Goal: Contribute content: Contribute content

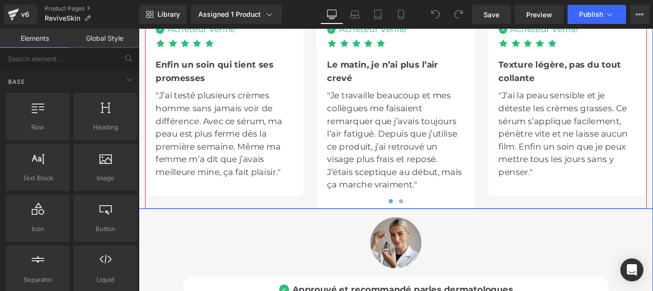
scroll to position [3012, 0]
click at [433, 218] on button at bounding box center [435, 223] width 12 height 10
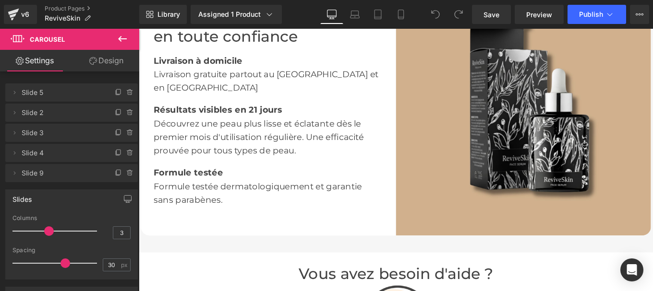
scroll to position [1700, 0]
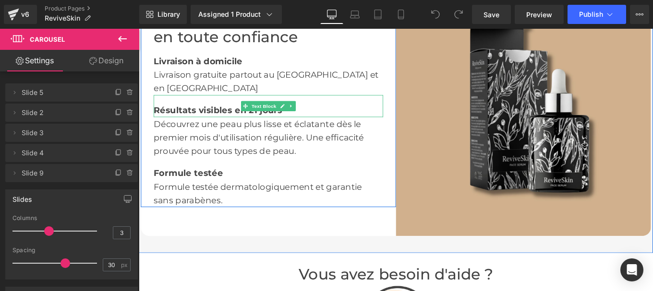
click at [181, 115] on b "Résultats visibles en 21 jours" at bounding box center [228, 121] width 145 height 12
click at [160, 115] on b "Résultats visibles en 21 jours" at bounding box center [228, 121] width 145 height 12
click at [156, 115] on b "Résultats visibles en 21 jours" at bounding box center [228, 121] width 145 height 12
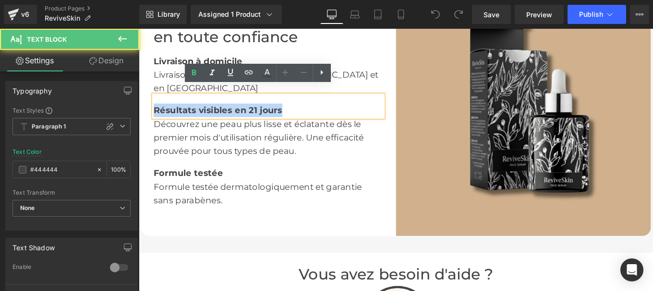
drag, startPoint x: 152, startPoint y: 112, endPoint x: 337, endPoint y: 121, distance: 186.0
click at [337, 121] on div "Profitez de votre sérum en toute confiance Heading Livraison à domicile Text Bl…" at bounding box center [285, 118] width 259 height 223
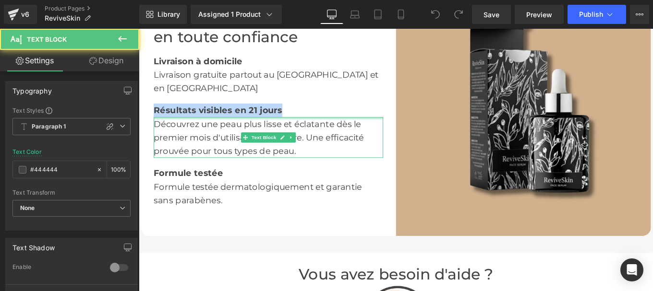
copy b "Résultats visibles en 21 jours"
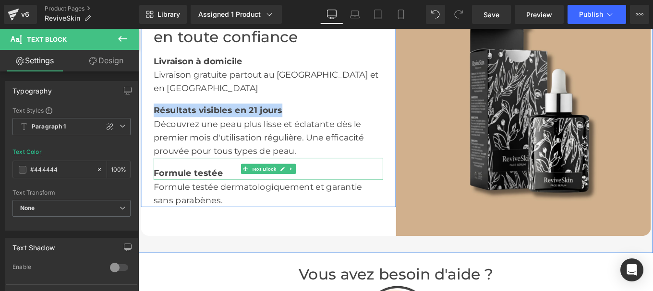
click at [196, 186] on b "Formule testée" at bounding box center [195, 192] width 78 height 12
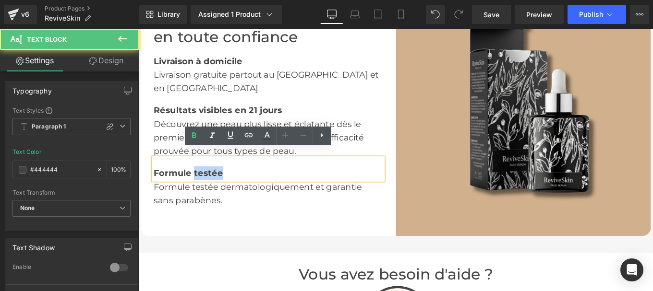
click at [234, 178] on div "Formule testée" at bounding box center [285, 187] width 259 height 25
drag, startPoint x: 234, startPoint y: 180, endPoint x: 155, endPoint y: 184, distance: 79.3
click at [156, 184] on div "Formule testée" at bounding box center [285, 187] width 259 height 25
click at [221, 186] on b "Formule testée" at bounding box center [195, 192] width 78 height 12
drag, startPoint x: 232, startPoint y: 182, endPoint x: 148, endPoint y: 181, distance: 84.0
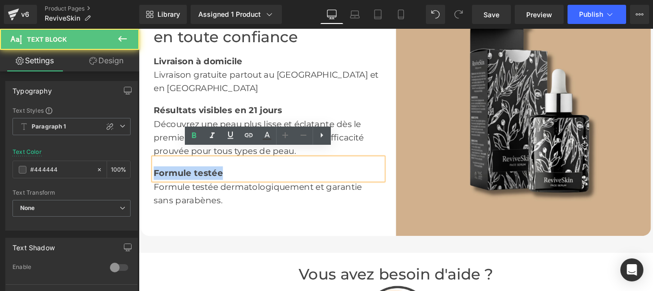
click at [148, 181] on div "Profitez de votre sérum en toute confiance Heading Livraison à domicile Text Bl…" at bounding box center [285, 118] width 288 height 223
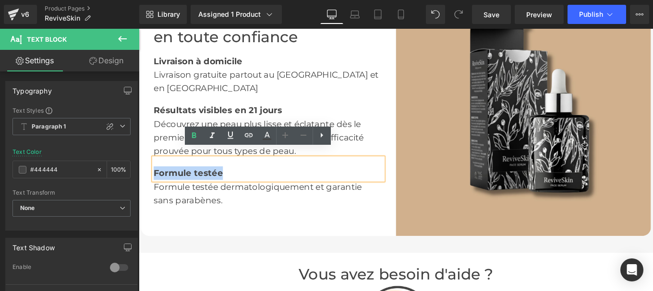
copy b "Formule testée"
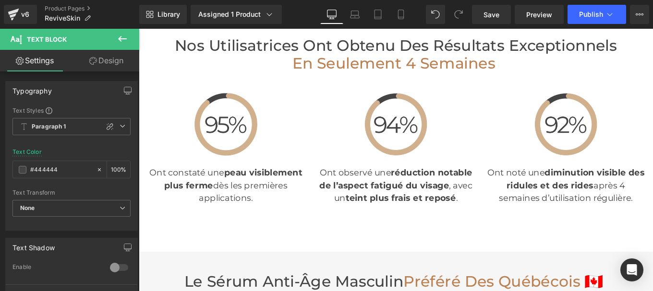
scroll to position [2429, 0]
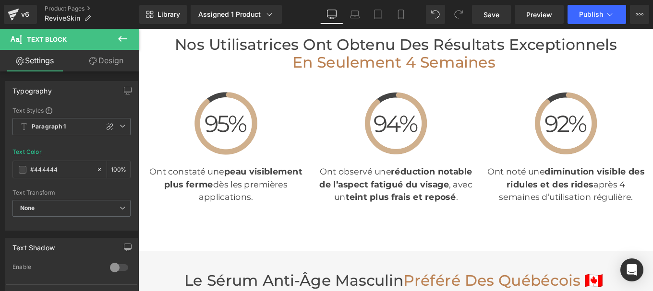
click at [219, 205] on p "Ont constaté une p eau visiblement plus ferme dès les premières applications." at bounding box center [237, 204] width 178 height 43
copy p "Ont constaté une p eau visiblement plus ferme dès les premières applications."
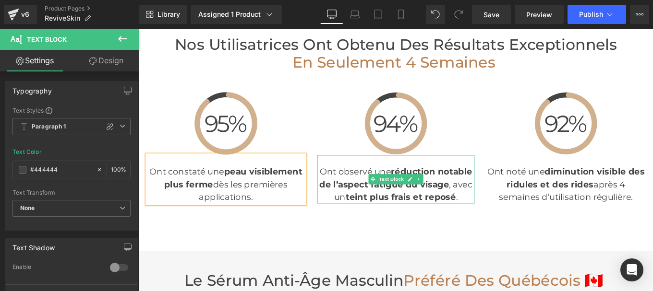
click at [347, 191] on div "Ont observé une réduction notable de l’aspect fatigué du visage , avec un teint…" at bounding box center [429, 199] width 178 height 55
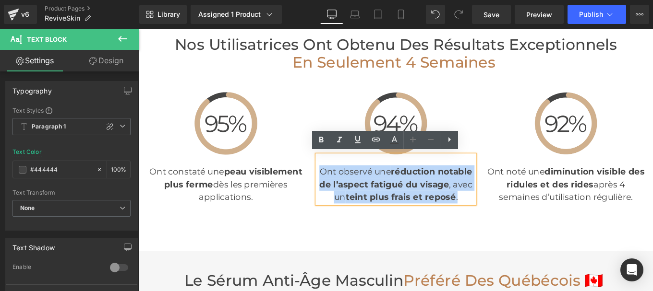
drag, startPoint x: 340, startPoint y: 188, endPoint x: 503, endPoint y: 216, distance: 165.1
click at [503, 216] on div "Ont observé une réduction notable de l’aspect fatigué du visage , avec un teint…" at bounding box center [429, 199] width 178 height 55
copy div "Ont observé une réduction notable de l’aspect fatigué du visage , avec un teint…"
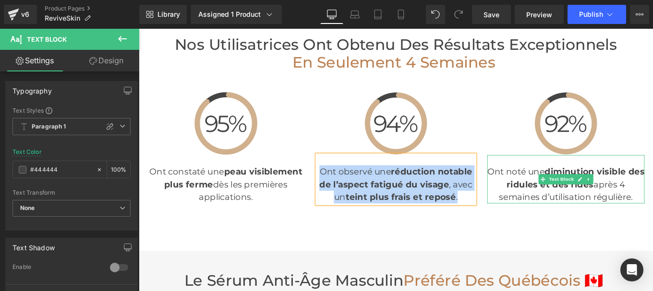
click at [555, 194] on div "Ont noté une diminution visible des ridules et des rides [DATE] d’utilisation r…" at bounding box center [621, 199] width 178 height 55
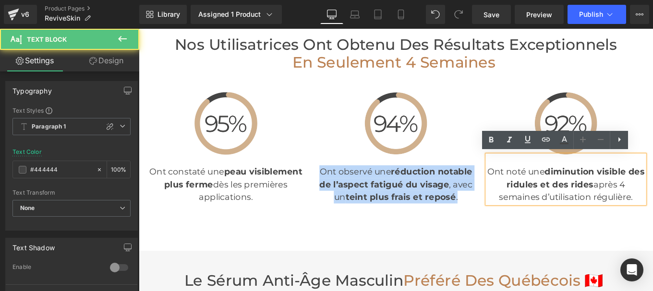
click at [541, 190] on div "Ont noté une diminution visible des ridules et des rides [DATE] d’utilisation r…" at bounding box center [621, 199] width 178 height 55
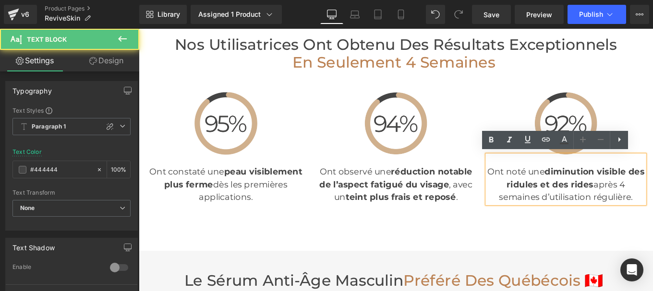
drag, startPoint x: 541, startPoint y: 190, endPoint x: 698, endPoint y: 227, distance: 160.7
click at [652, 227] on div "Ont noté une diminution visible des ridules et des rides [DATE] d’utilisation r…" at bounding box center [621, 199] width 178 height 55
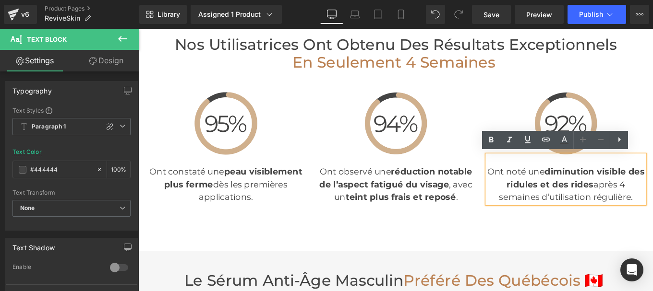
copy div "Ont noté une diminution visible des ridules et des rides [DATE] d’utilisation r…"
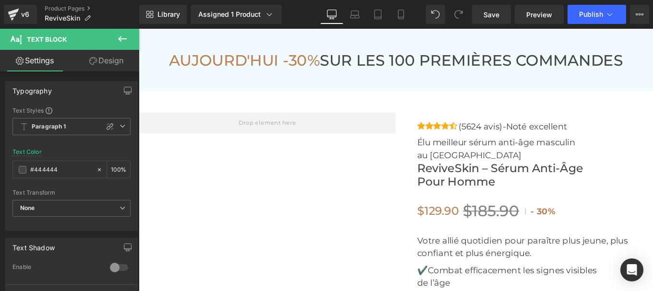
scroll to position [3493, 0]
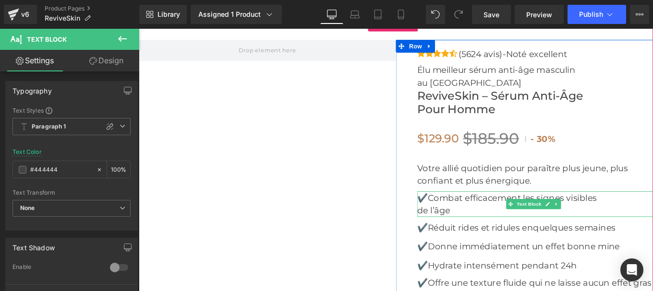
click at [462, 213] on p "✔️Combat efficacement les signes visibles" at bounding box center [586, 220] width 266 height 14
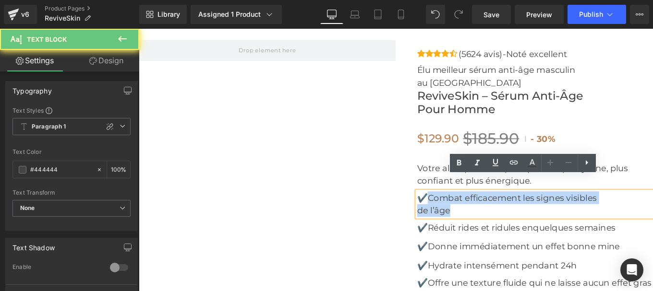
drag, startPoint x: 463, startPoint y: 205, endPoint x: 511, endPoint y: 223, distance: 51.4
click at [511, 223] on div "✔️Combat efficacement les signes visibles de l’âge" at bounding box center [586, 227] width 266 height 29
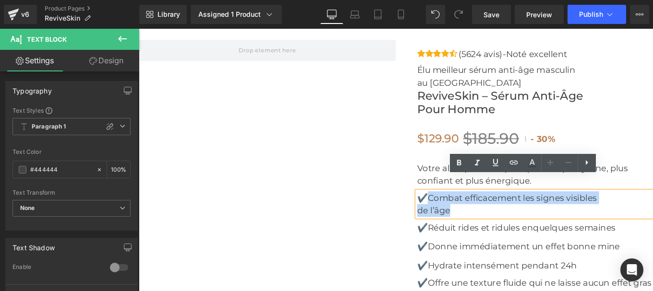
copy div "Combat efficacement les signes visibles de l’âge"
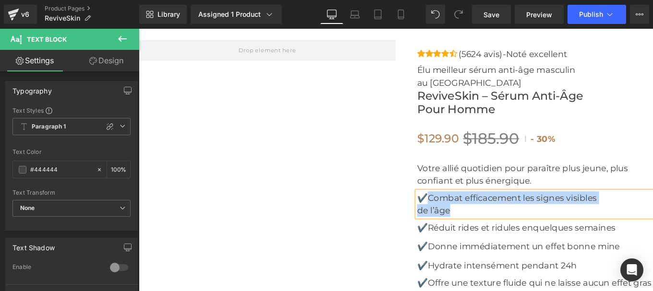
click at [470, 246] on p "✔️Réduit rides et ridules en quelques semaines" at bounding box center [586, 253] width 266 height 14
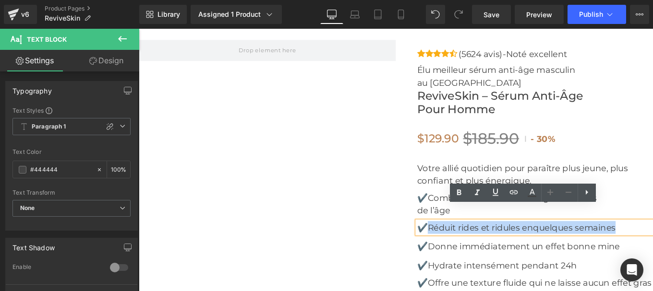
drag, startPoint x: 507, startPoint y: 235, endPoint x: 676, endPoint y: 239, distance: 169.0
click at [652, 246] on p "✔️Réduit rides et ridules en quelques semaines" at bounding box center [586, 253] width 266 height 14
copy p "Réduit rides et ridules en quelques semaines"
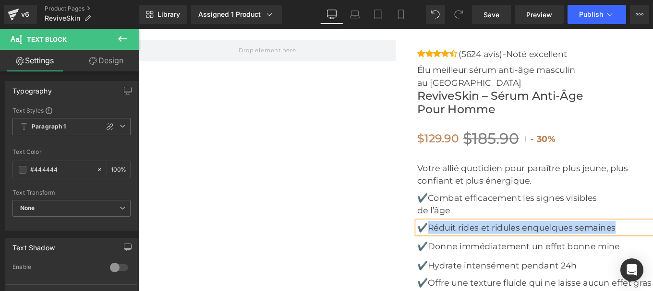
click at [468, 268] on p "✔️Donne immédiatement un effet bonne mine" at bounding box center [586, 275] width 266 height 14
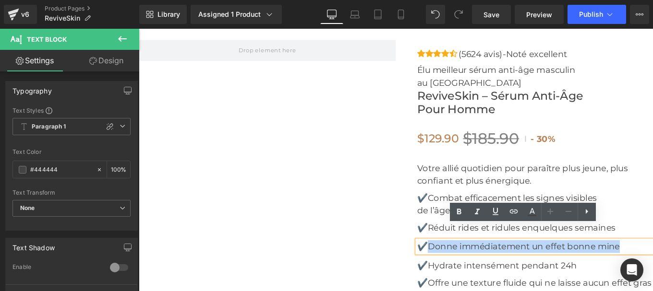
drag, startPoint x: 463, startPoint y: 259, endPoint x: 681, endPoint y: 265, distance: 218.0
click at [652, 268] on p "✔️Donne immédiatement un effet bonne mine" at bounding box center [586, 275] width 266 height 14
copy p "Donne immédiatement un effet bonne mine"
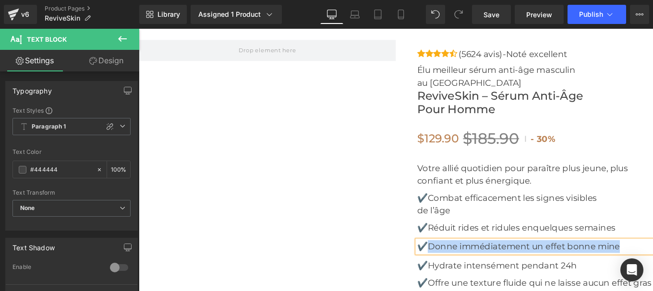
scroll to position [3551, 0]
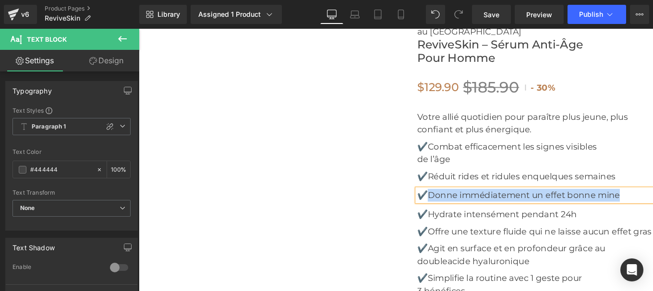
click at [508, 231] on p "✔️Hydrate intensément pendant 24h" at bounding box center [586, 238] width 266 height 14
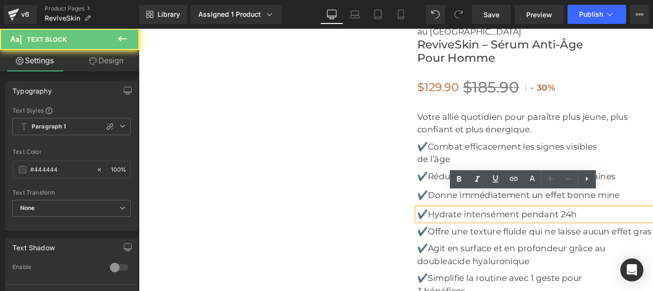
click at [508, 231] on p "✔️Hydrate intensément pendant 24h" at bounding box center [586, 238] width 266 height 14
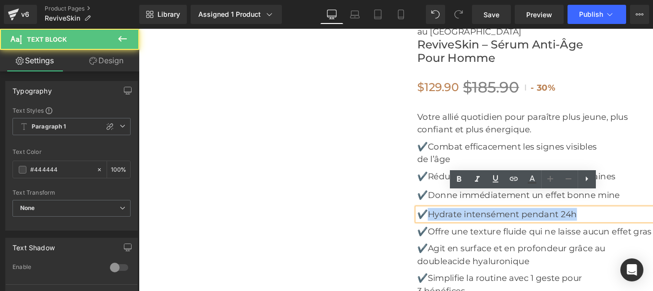
drag, startPoint x: 461, startPoint y: 222, endPoint x: 647, endPoint y: 225, distance: 185.8
click at [647, 231] on p "✔️Hydrate intensément pendant 24h" at bounding box center [586, 238] width 266 height 14
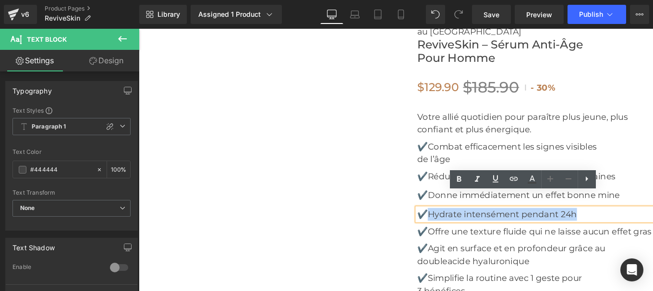
copy p "Hydrate intensément pendant 24h"
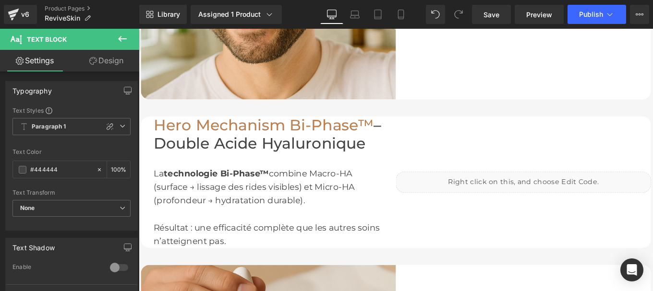
scroll to position [1071, 0]
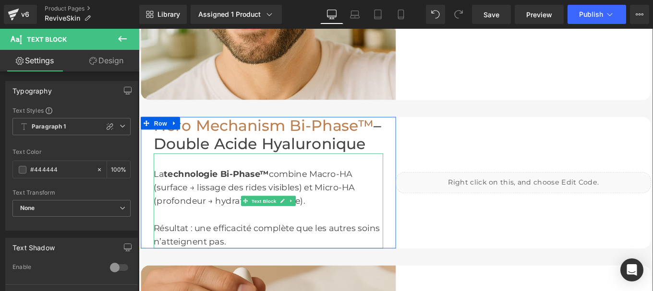
click at [186, 194] on span "technologie Bi-Phase™" at bounding box center [226, 193] width 119 height 12
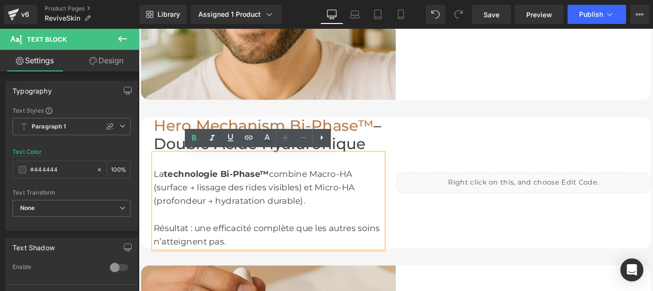
click at [171, 201] on div "La technologie Bi-Phase™ combine Macro-HA (surface → lissage des rides visibles…" at bounding box center [285, 224] width 259 height 108
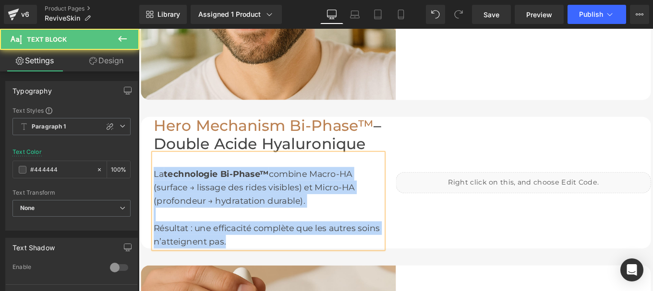
copy div "La technologie Bi-Phase™ combine Macro-HA (surface → lissage des rides visibles…"
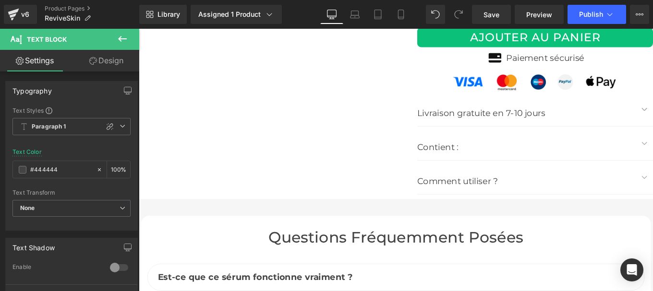
scroll to position [3936, 0]
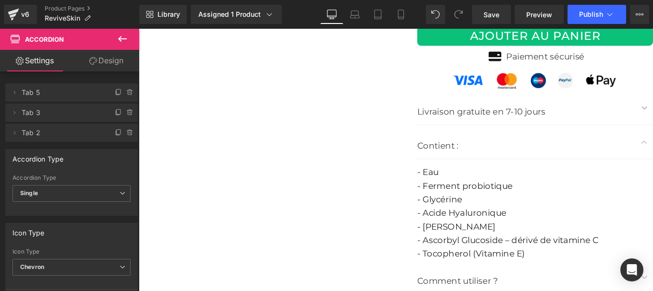
scroll to position [0, 0]
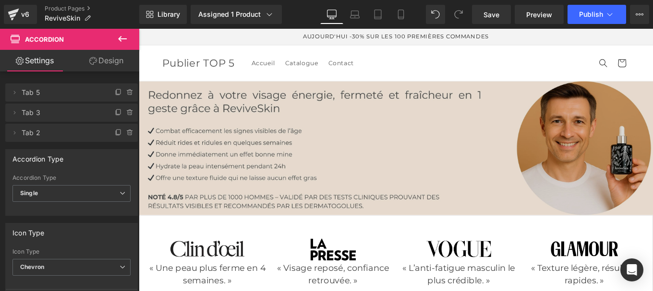
click at [353, 115] on img at bounding box center [429, 163] width 581 height 151
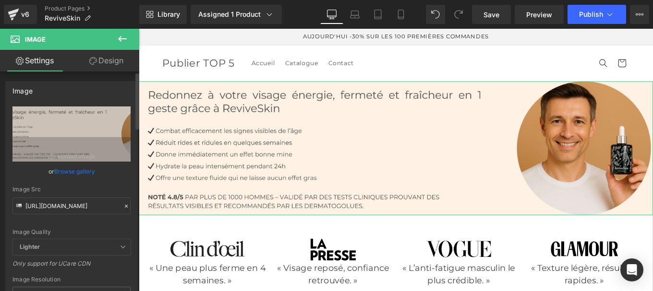
click at [123, 206] on icon at bounding box center [126, 206] width 7 height 7
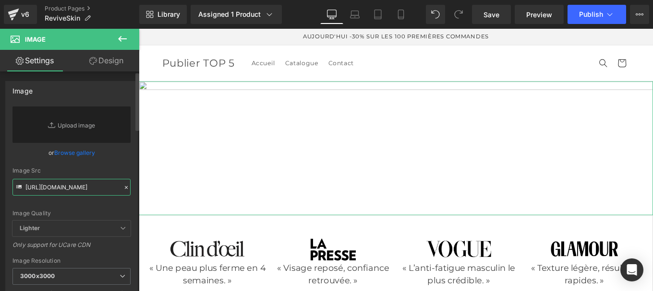
click at [61, 188] on input "[URL][DOMAIN_NAME]" at bounding box center [71, 187] width 118 height 17
paste input "[URL][DOMAIN_NAME]"
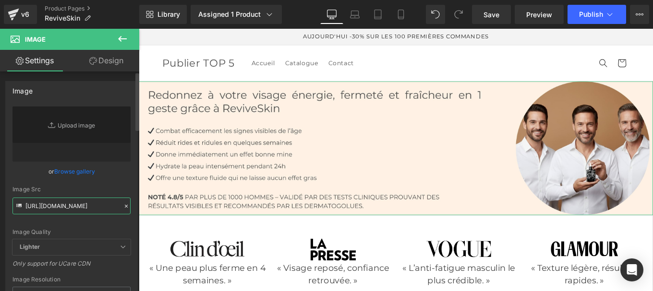
type input "[URL][DOMAIN_NAME]"
click at [126, 182] on div "Image Quality Lighter Lightest Lighter Lighter Lightest Only support for UCare …" at bounding box center [71, 173] width 118 height 133
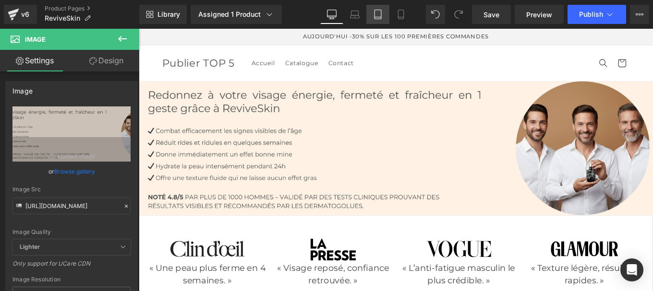
click at [376, 15] on icon at bounding box center [378, 15] width 10 height 10
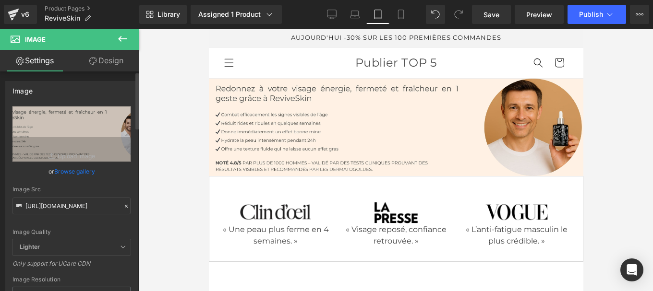
click at [122, 202] on div at bounding box center [126, 206] width 9 height 11
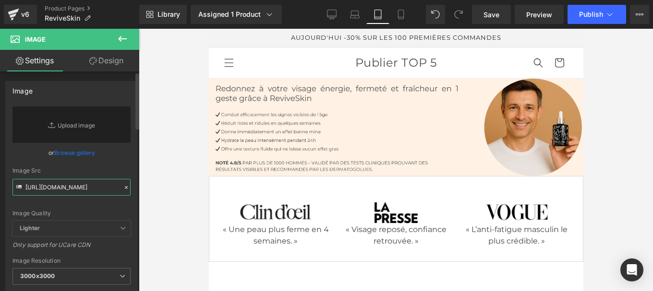
click at [92, 191] on input "[URL][DOMAIN_NAME]" at bounding box center [71, 187] width 118 height 17
paste input "[URL][DOMAIN_NAME]"
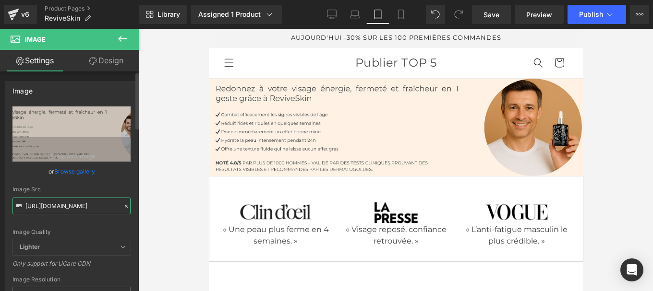
type input "[URL][DOMAIN_NAME]"
click at [131, 186] on div "[URL][DOMAIN_NAME] Replace Image Upload image or Browse gallery Image Src [URL]…" at bounding box center [72, 231] width 132 height 249
click at [354, 14] on icon at bounding box center [355, 15] width 10 height 10
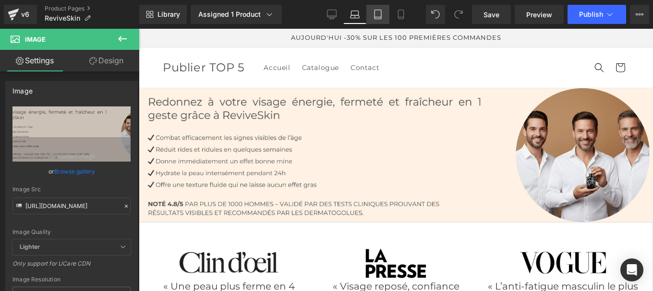
click at [375, 15] on icon at bounding box center [377, 14] width 7 height 9
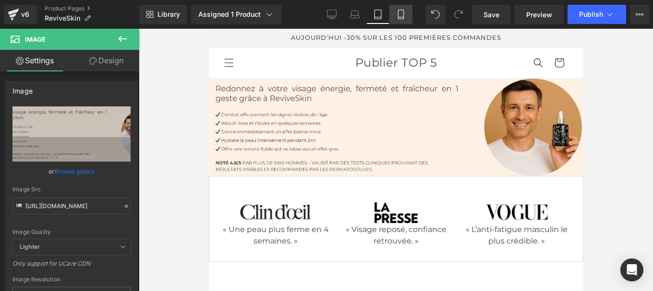
click at [403, 15] on icon at bounding box center [400, 14] width 5 height 9
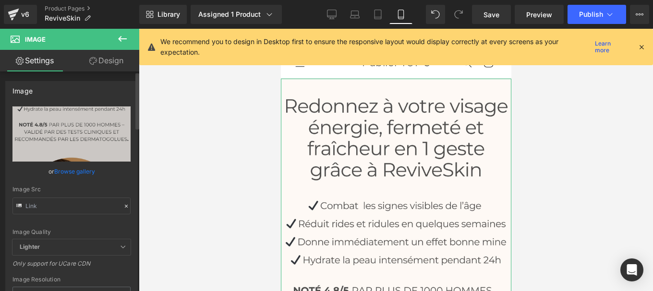
click at [125, 207] on icon at bounding box center [126, 206] width 3 height 3
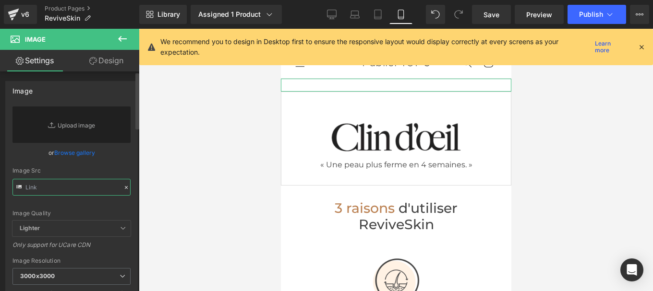
click at [89, 190] on input "text" at bounding box center [71, 187] width 118 height 17
paste input "[URL][DOMAIN_NAME]"
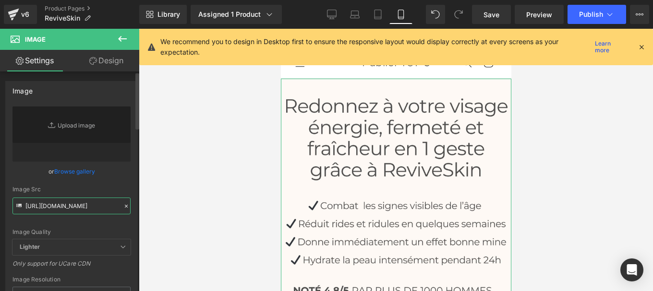
type input "[URL][DOMAIN_NAME]"
click at [128, 183] on div "[URL][DOMAIN_NAME] Replace Image Upload image or Browse gallery Image Src [URL]…" at bounding box center [72, 231] width 132 height 249
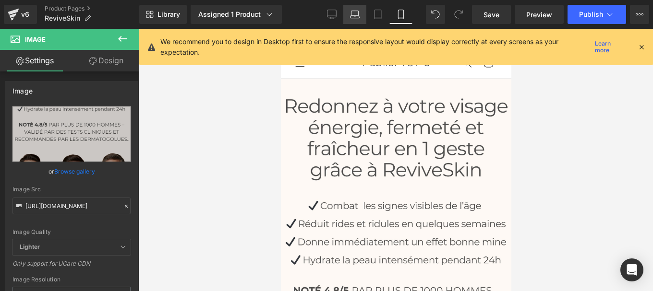
click at [357, 13] on icon at bounding box center [355, 15] width 10 height 10
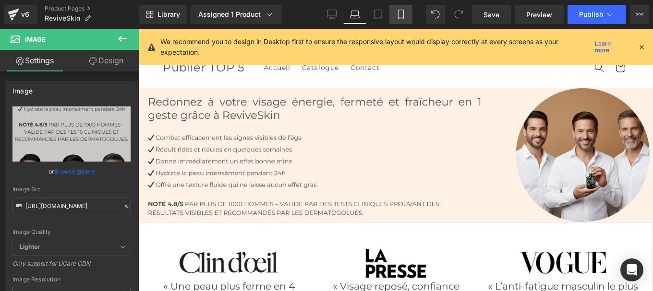
click at [403, 12] on icon at bounding box center [400, 14] width 5 height 9
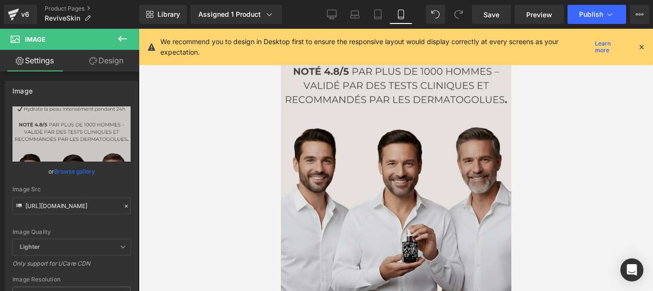
scroll to position [220, 0]
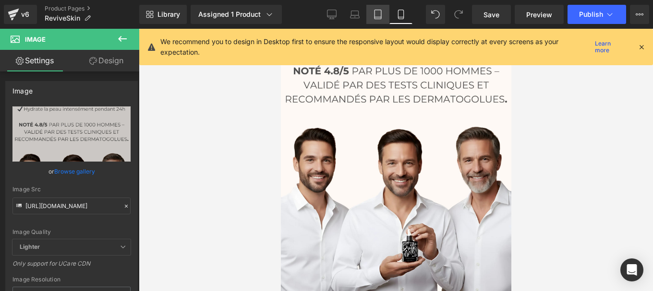
click at [377, 14] on icon at bounding box center [378, 15] width 10 height 10
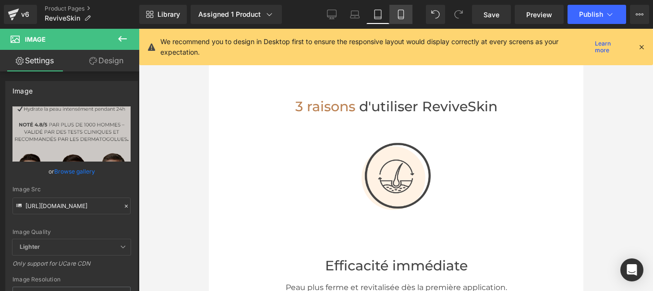
scroll to position [0, 0]
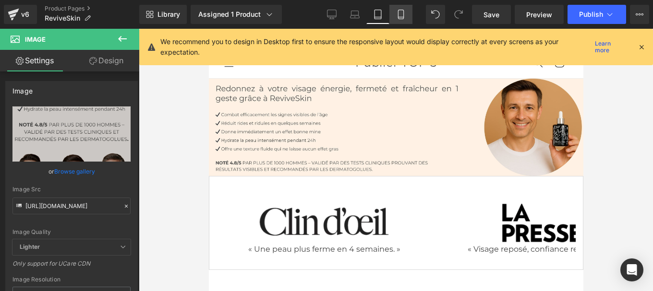
click at [405, 16] on icon at bounding box center [401, 15] width 10 height 10
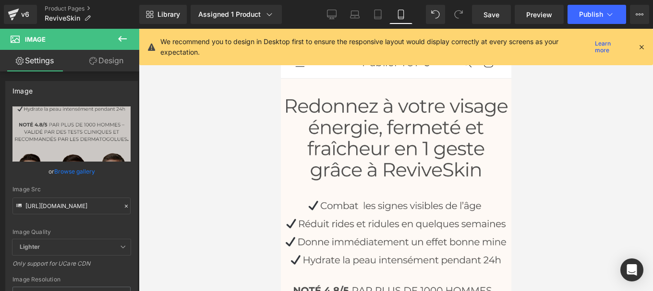
click at [515, 161] on div at bounding box center [396, 160] width 514 height 263
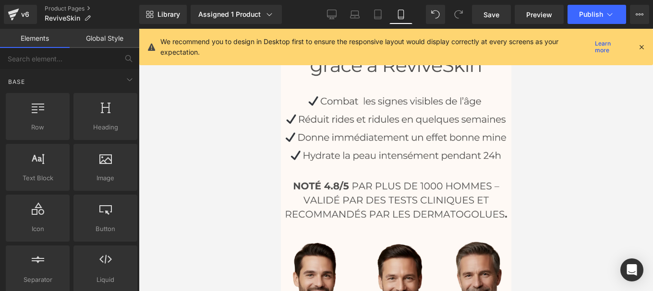
scroll to position [120, 0]
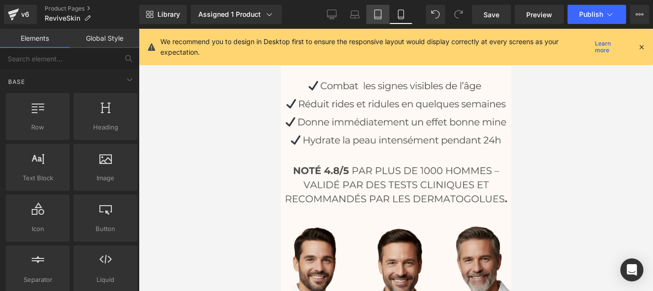
click at [379, 17] on icon at bounding box center [377, 17] width 7 height 0
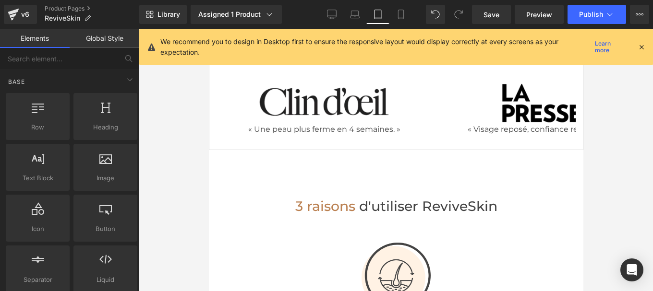
scroll to position [50, 0]
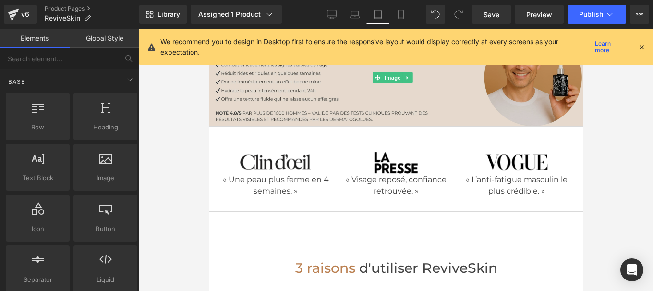
click at [367, 93] on img at bounding box center [395, 77] width 374 height 97
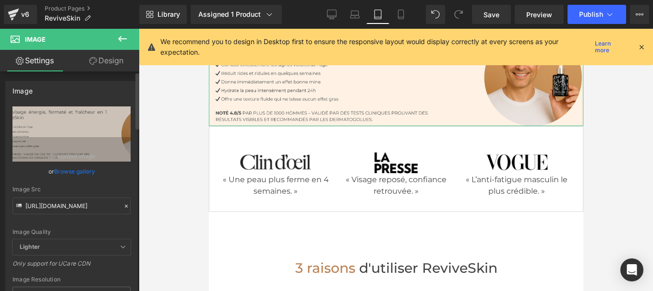
click at [123, 205] on icon at bounding box center [126, 206] width 7 height 7
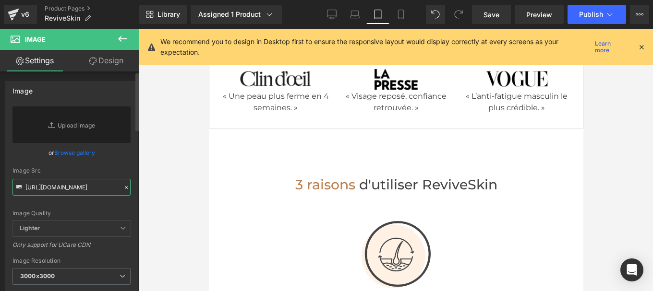
click at [82, 186] on input "[URL][DOMAIN_NAME]" at bounding box center [71, 187] width 118 height 17
paste input "[URL][DOMAIN_NAME]"
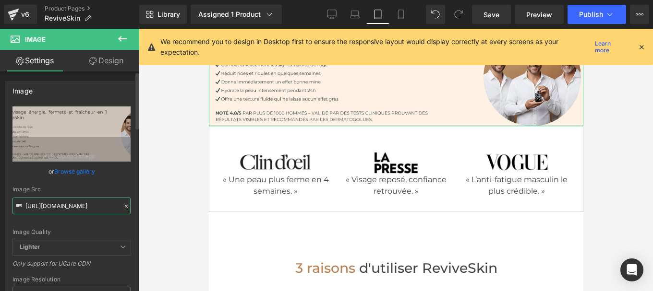
type input "[URL][DOMAIN_NAME]"
click at [121, 183] on div "Image Quality Lighter Lightest Lighter Lighter Lightest Only support for UCare …" at bounding box center [71, 173] width 118 height 133
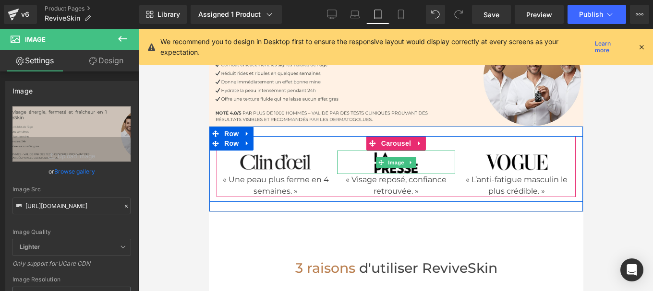
scroll to position [0, 0]
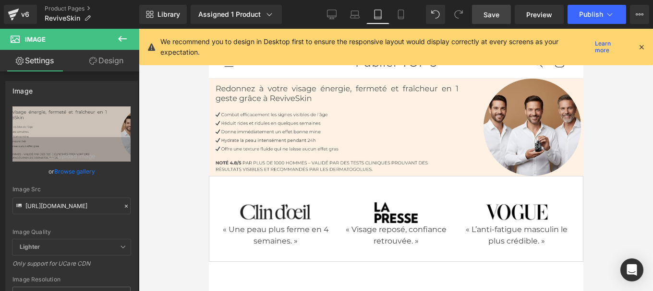
click at [491, 16] on span "Save" at bounding box center [491, 15] width 16 height 10
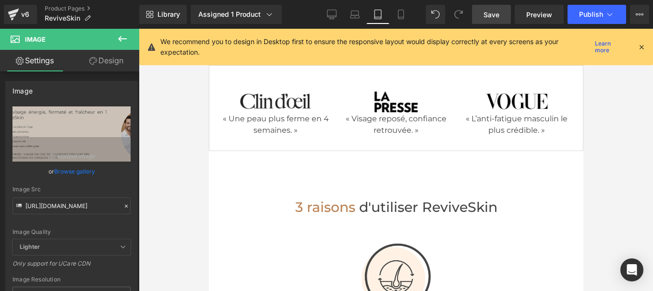
scroll to position [192, 0]
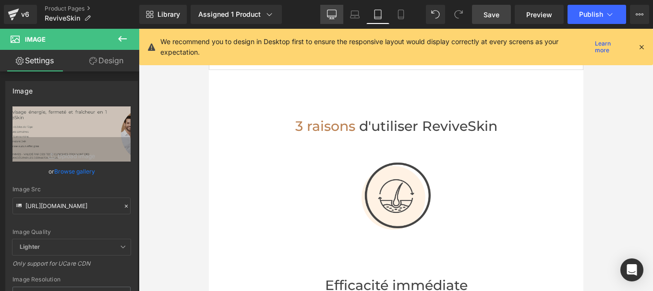
click at [339, 14] on link "Desktop" at bounding box center [331, 14] width 23 height 19
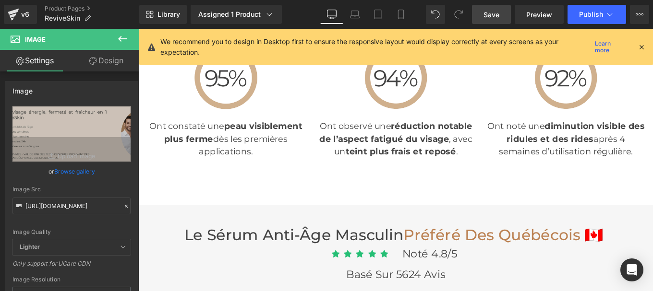
scroll to position [2480, 0]
click at [220, 144] on span "Text Block" at bounding box center [232, 148] width 32 height 12
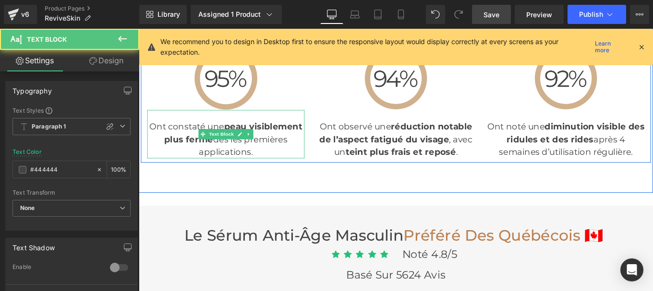
drag, startPoint x: 150, startPoint y: 138, endPoint x: 269, endPoint y: 160, distance: 120.7
click at [269, 160] on p "Ont constaté une p eau visiblement plus ferme dès les premières applications." at bounding box center [237, 153] width 178 height 43
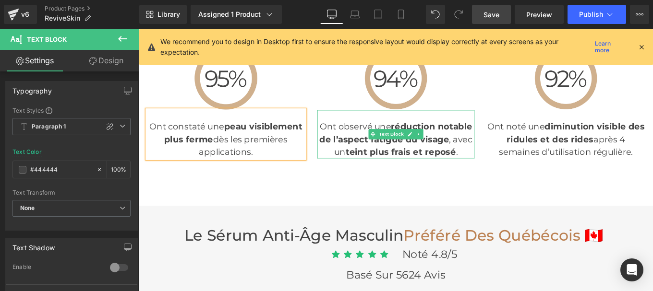
click at [345, 136] on div "Ont observé une réduction notable de l’aspect fatigué du visage , avec un teint…" at bounding box center [429, 147] width 178 height 55
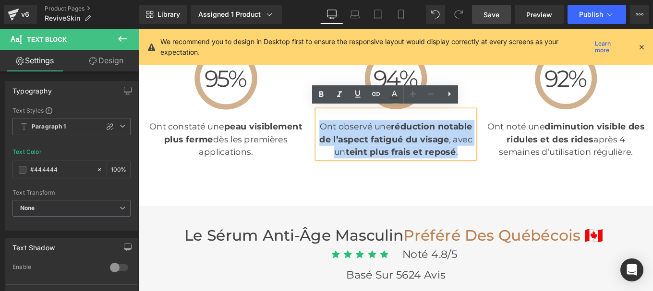
drag, startPoint x: 340, startPoint y: 138, endPoint x: 499, endPoint y: 163, distance: 160.8
click at [499, 163] on div "Ont observé une réduction notable de l’aspect fatigué du visage , avec un teint…" at bounding box center [429, 147] width 178 height 55
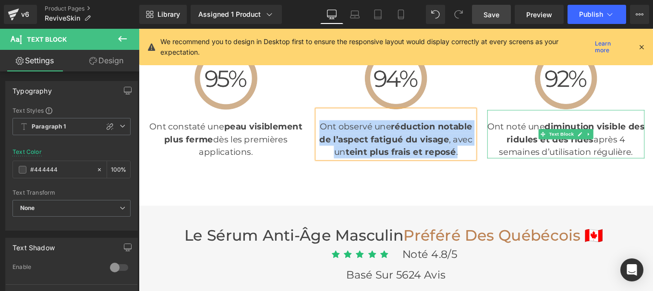
click at [533, 149] on div "Ont noté une diminution visible des ridules et des rides [DATE] d’utilisation r…" at bounding box center [621, 147] width 178 height 55
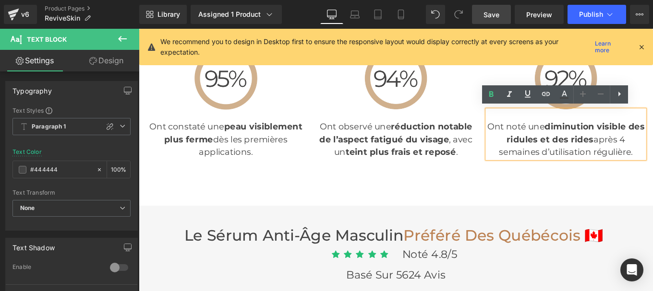
drag, startPoint x: 542, startPoint y: 134, endPoint x: 695, endPoint y: 161, distance: 155.6
click at [652, 161] on div "Ont noté une diminution visible des ridules et des rides [DATE] d’utilisation r…" at bounding box center [621, 147] width 178 height 55
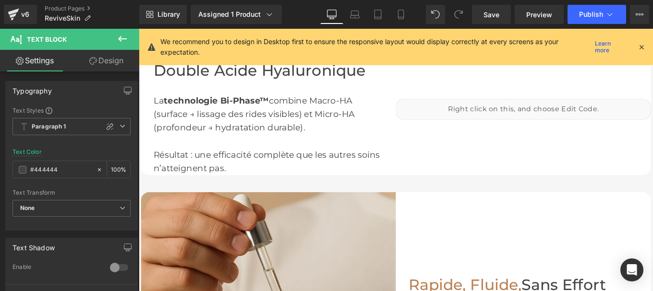
scroll to position [1153, 0]
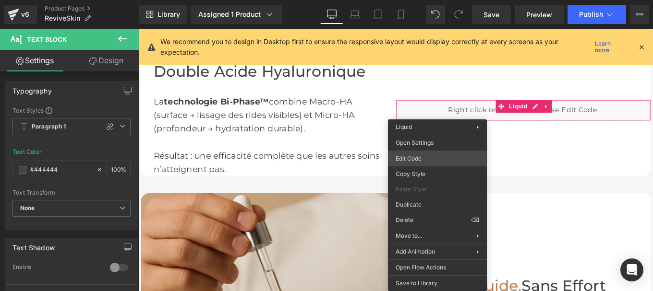
click at [421, 0] on div "Text Block You are previewing how the will restyle your page. You can not edit …" at bounding box center [326, 0] width 653 height 0
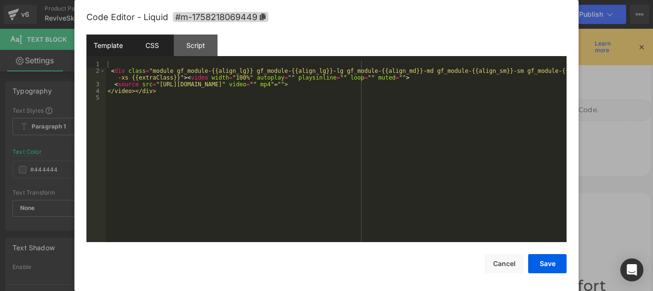
click at [152, 47] on div "CSS" at bounding box center [152, 46] width 44 height 22
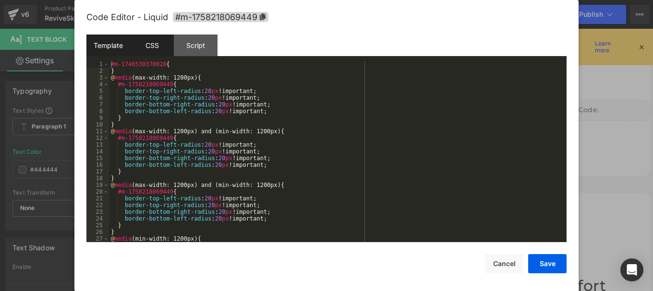
click at [115, 46] on div "Template" at bounding box center [108, 46] width 44 height 22
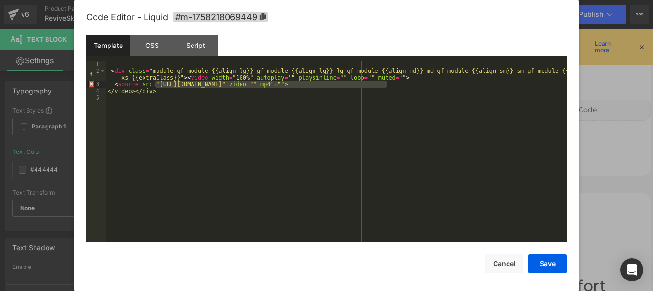
drag, startPoint x: 154, startPoint y: 83, endPoint x: 386, endPoint y: 83, distance: 232.3
click at [386, 83] on div "< div class = "module gf_module-{{align_lg}} gf_module-{{align_lg}}-lg gf_modul…" at bounding box center [336, 158] width 461 height 195
click at [541, 263] on button "Save" at bounding box center [547, 263] width 38 height 19
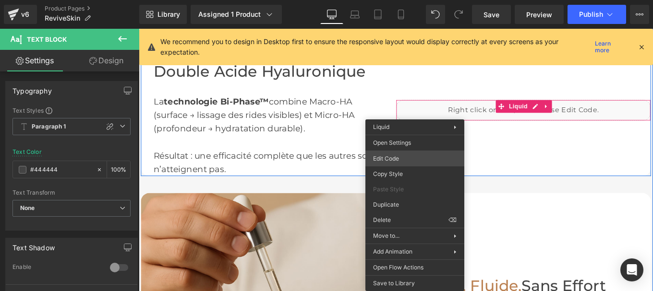
click at [396, 0] on div "Text Block You are previewing how the will restyle your page. You can not edit …" at bounding box center [326, 0] width 653 height 0
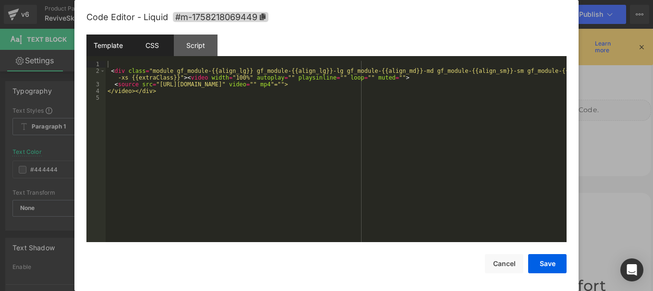
click at [146, 41] on div "CSS" at bounding box center [152, 46] width 44 height 22
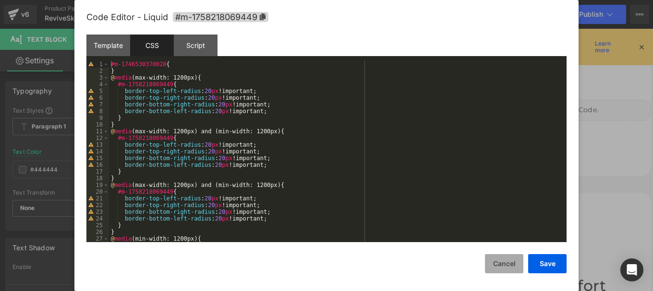
click at [510, 269] on button "Cancel" at bounding box center [504, 263] width 38 height 19
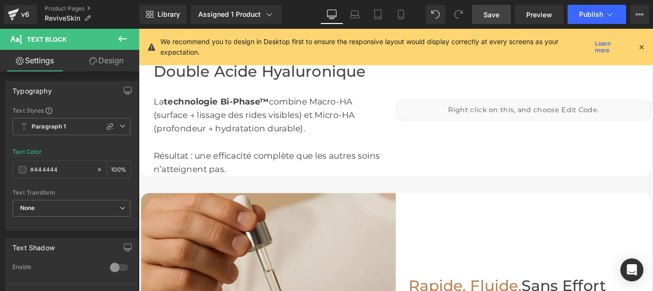
click at [494, 13] on span "Save" at bounding box center [491, 15] width 16 height 10
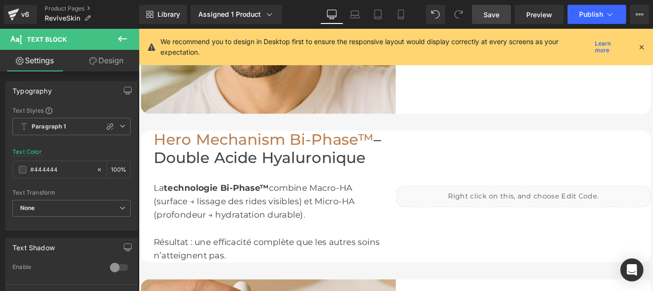
scroll to position [1054, 0]
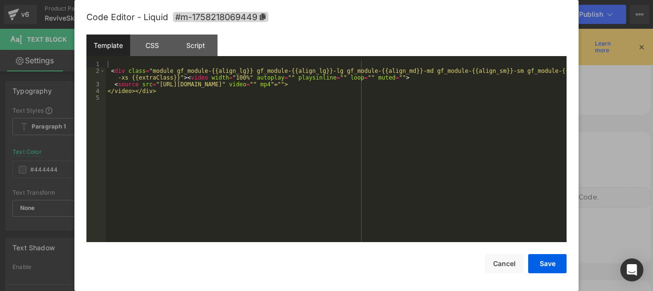
click at [406, 0] on div "Text Block You are previewing how the will restyle your page. You can not edit …" at bounding box center [326, 0] width 653 height 0
click at [265, 20] on span "#m-1758218069449" at bounding box center [221, 17] width 96 height 10
click at [151, 48] on div "CSS" at bounding box center [152, 46] width 44 height 22
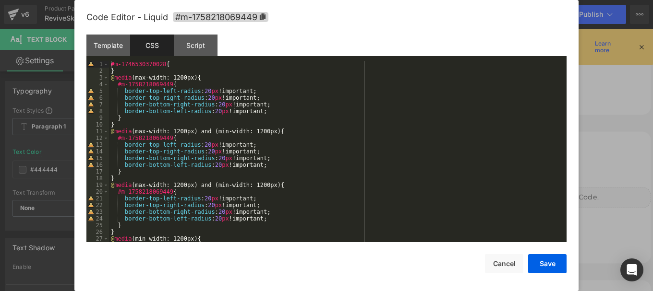
click at [295, 151] on div "#m-1746530370028 { } @ media (max-width: 1200px) { #m-1758218069449 { border-to…" at bounding box center [336, 158] width 454 height 195
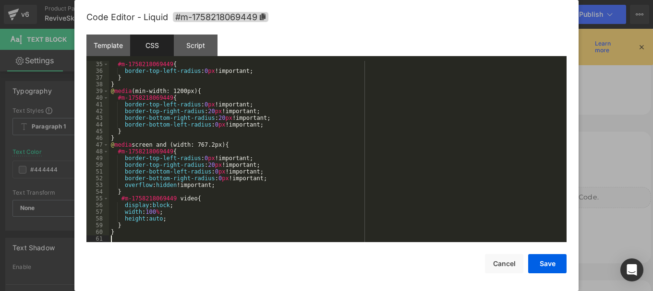
scroll to position [229, 0]
click at [538, 264] on button "Save" at bounding box center [547, 263] width 38 height 19
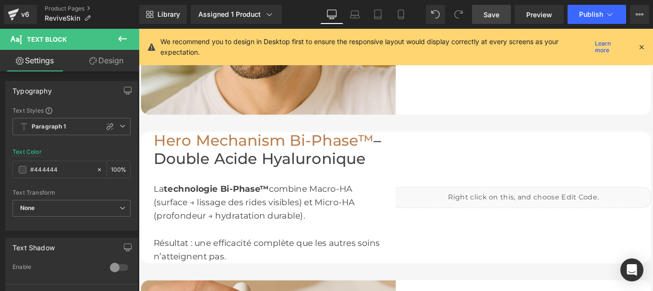
click at [492, 20] on link "Save" at bounding box center [491, 14] width 39 height 19
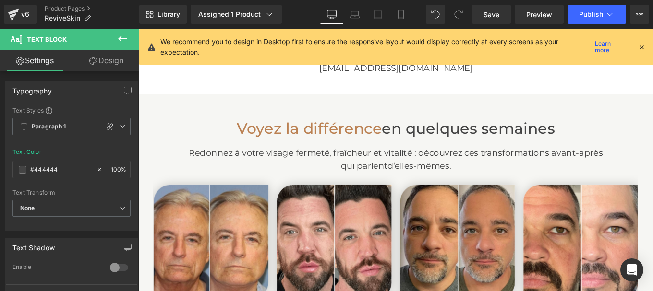
scroll to position [2243, 0]
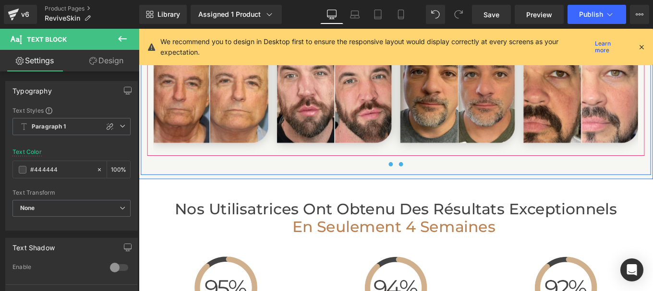
click at [431, 177] on button at bounding box center [435, 182] width 12 height 10
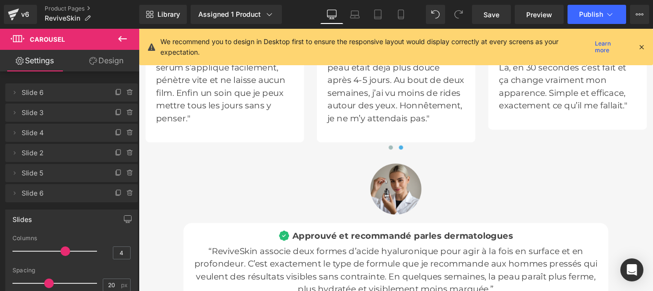
scroll to position [3073, 0]
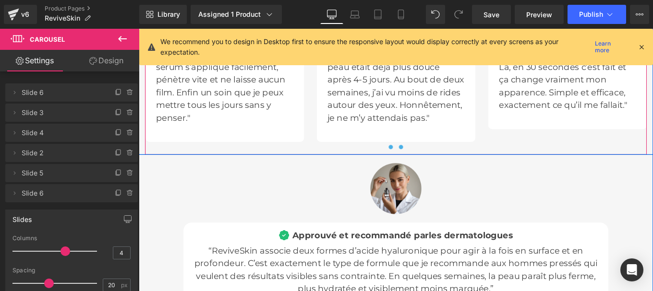
click at [421, 160] on span at bounding box center [423, 162] width 5 height 5
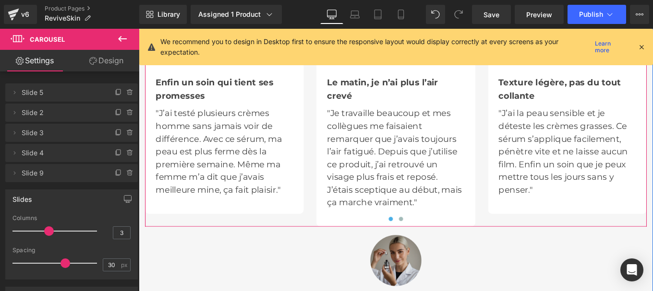
scroll to position [2992, 0]
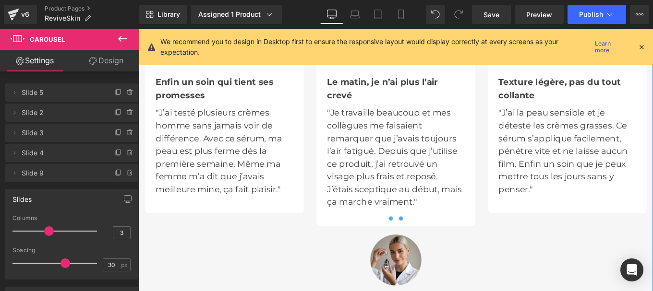
click at [433, 241] on span at bounding box center [435, 243] width 5 height 5
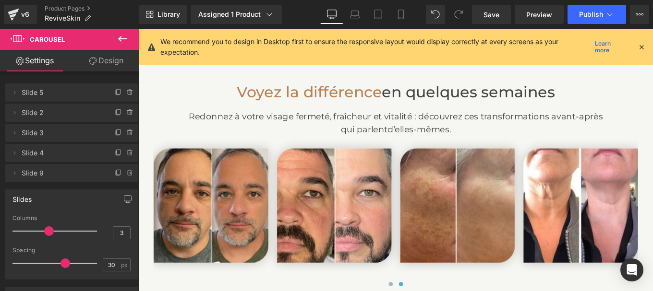
scroll to position [2107, 0]
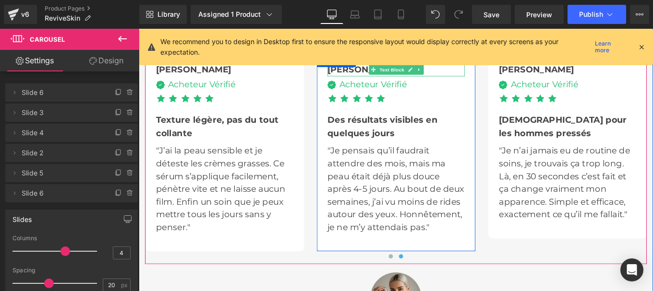
scroll to position [2951, 0]
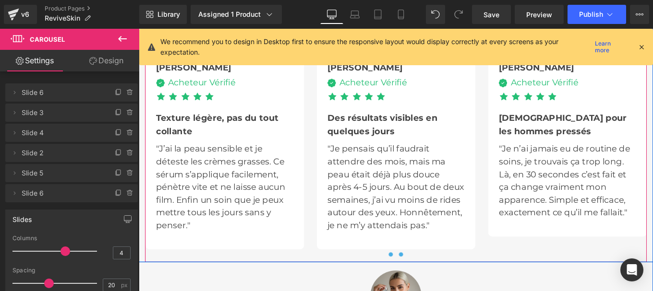
click at [418, 279] on button at bounding box center [424, 284] width 12 height 10
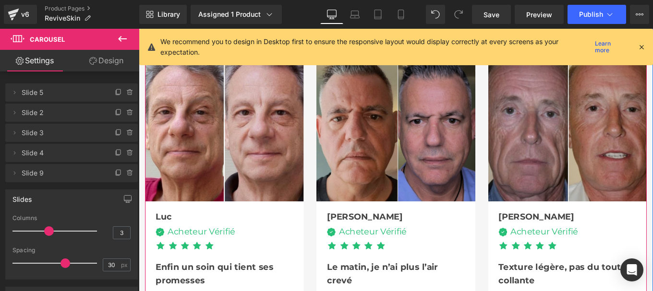
scroll to position [2957, 0]
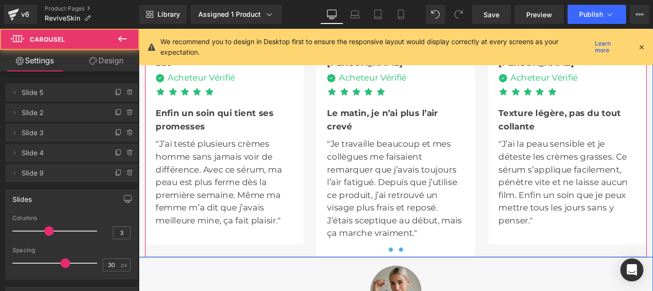
click at [433, 276] on span at bounding box center [435, 278] width 5 height 5
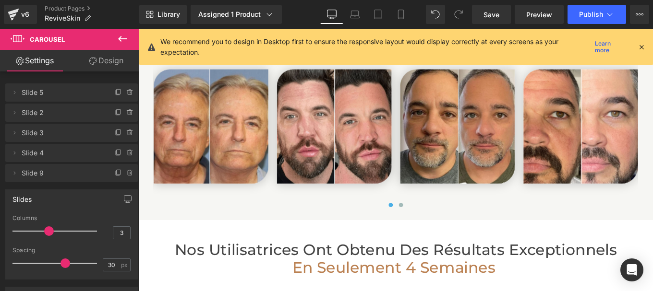
scroll to position [2197, 0]
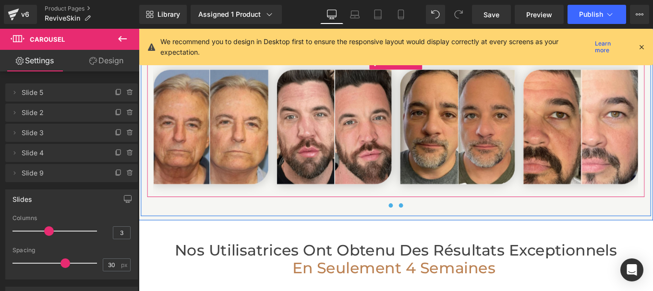
click at [434, 227] on button at bounding box center [435, 229] width 12 height 10
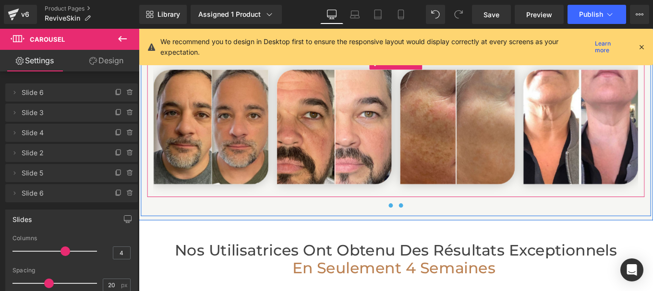
click at [423, 228] on button at bounding box center [424, 229] width 12 height 10
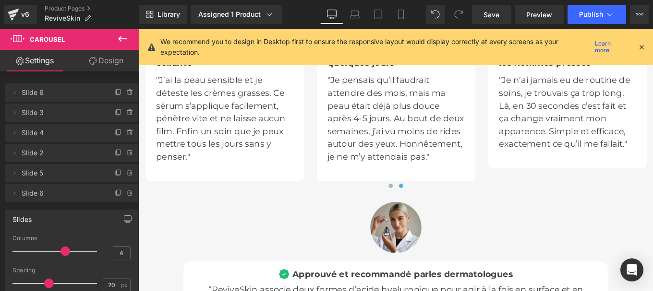
scroll to position [3031, 0]
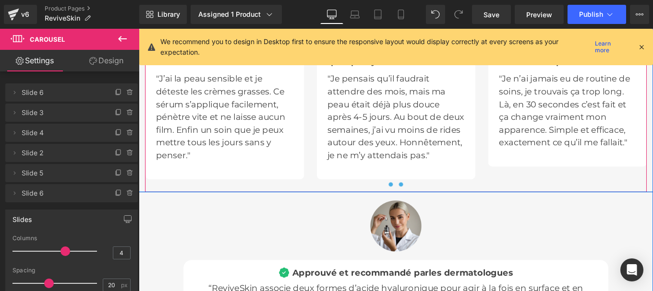
click at [421, 203] on span at bounding box center [423, 205] width 5 height 5
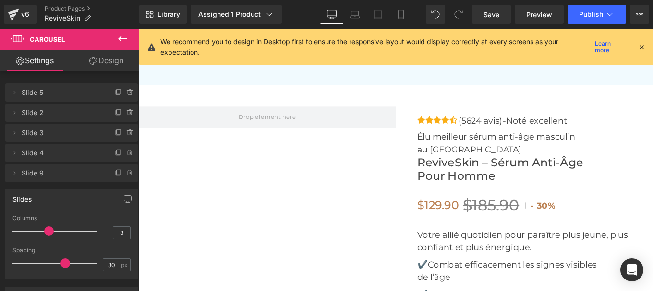
scroll to position [3418, 0]
drag, startPoint x: 123, startPoint y: 35, endPoint x: 101, endPoint y: 77, distance: 47.7
click at [123, 35] on icon at bounding box center [123, 39] width 12 height 12
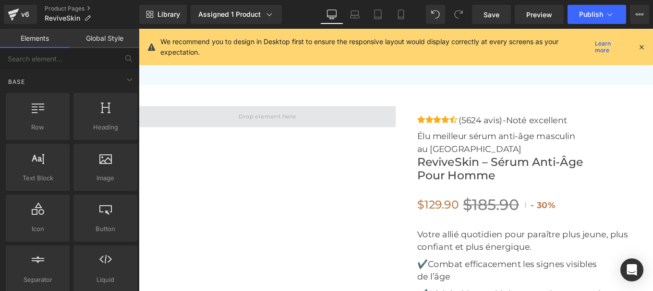
click at [240, 116] on span at bounding box center [284, 128] width 290 height 24
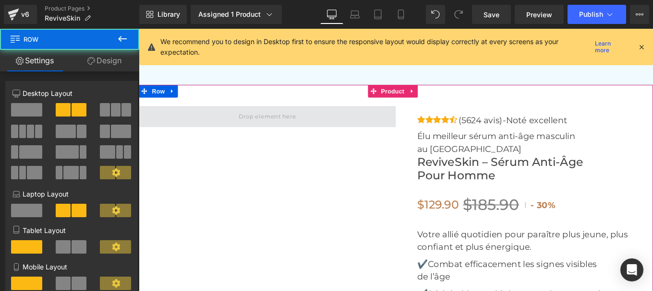
click at [227, 116] on span at bounding box center [284, 128] width 290 height 24
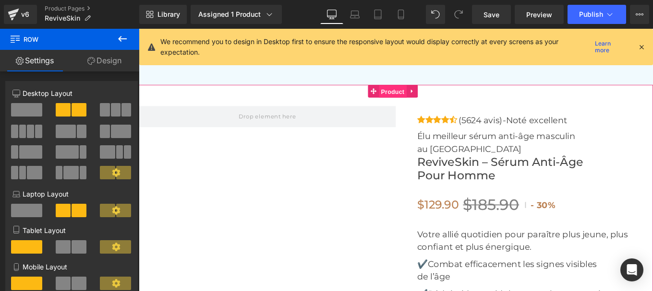
click at [415, 93] on span "Product" at bounding box center [425, 100] width 31 height 14
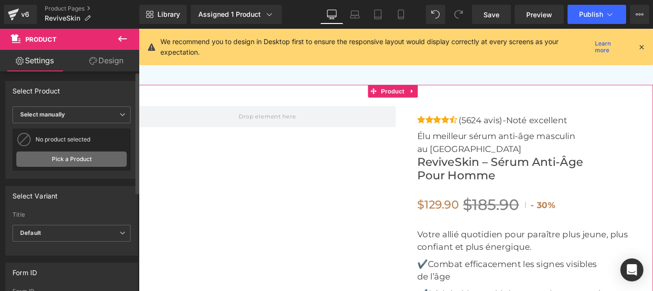
click at [60, 156] on link "Pick a Product" at bounding box center [71, 159] width 110 height 15
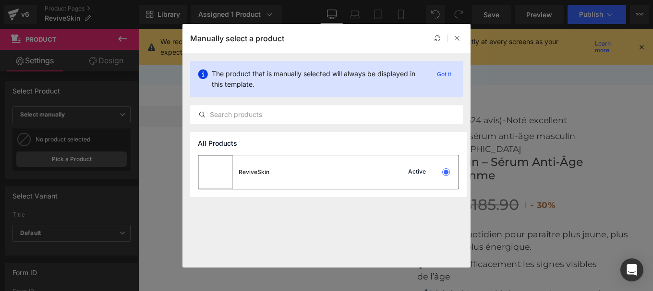
click at [338, 166] on div "ReviveSkin Active" at bounding box center [328, 173] width 260 height 34
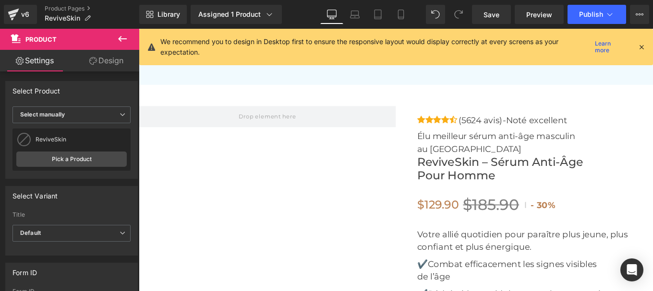
click at [120, 41] on icon at bounding box center [123, 39] width 12 height 12
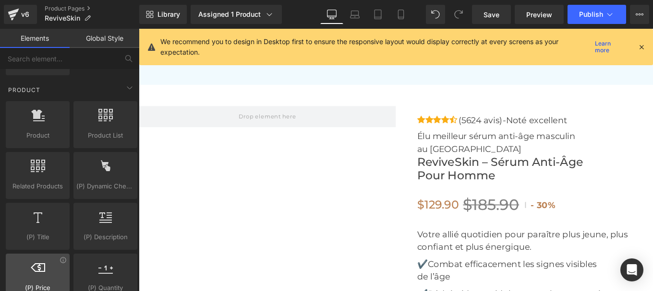
scroll to position [906, 0]
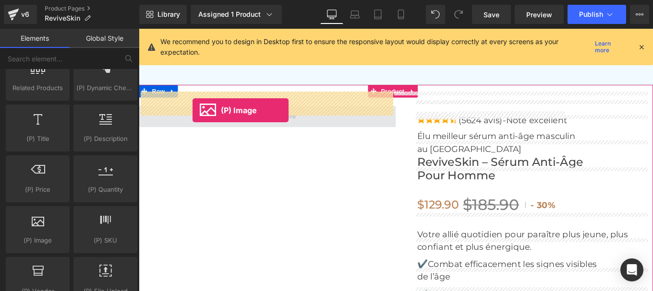
drag, startPoint x: 172, startPoint y: 268, endPoint x: 199, endPoint y: 121, distance: 149.8
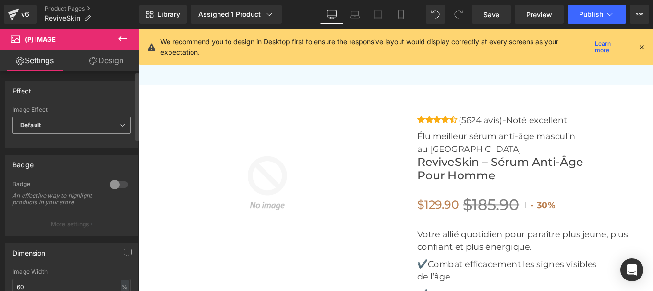
click at [93, 128] on span "Default" at bounding box center [71, 125] width 118 height 17
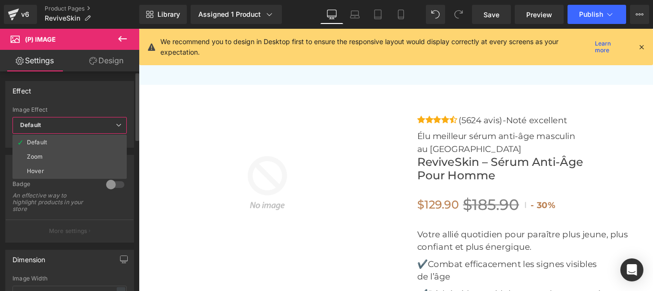
click at [116, 124] on icon at bounding box center [119, 125] width 6 height 6
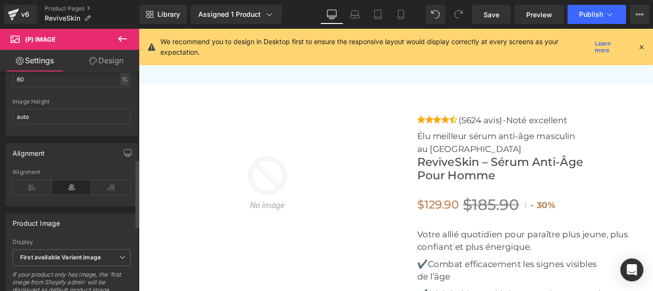
scroll to position [282, 0]
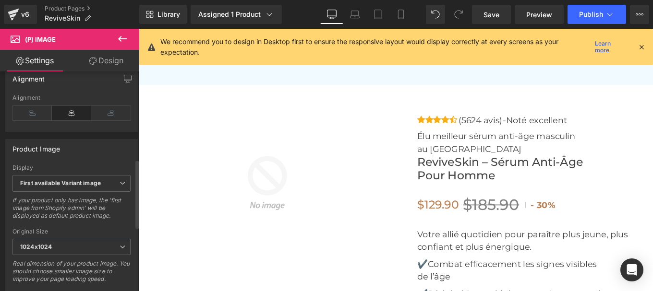
click at [73, 249] on span "1024x1024" at bounding box center [71, 247] width 118 height 17
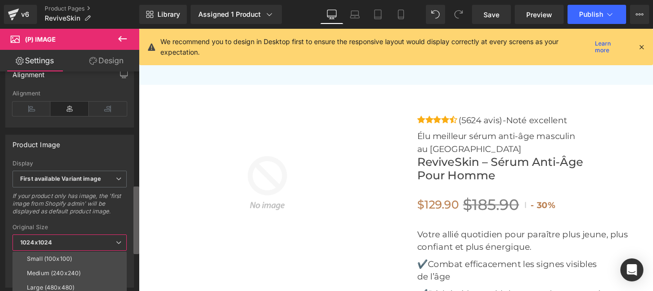
scroll to position [372, 0]
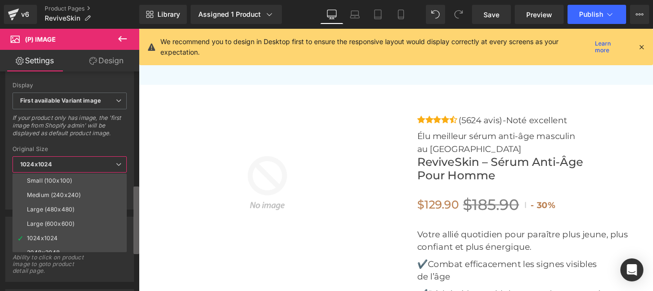
click at [136, 251] on b at bounding box center [136, 221] width 6 height 68
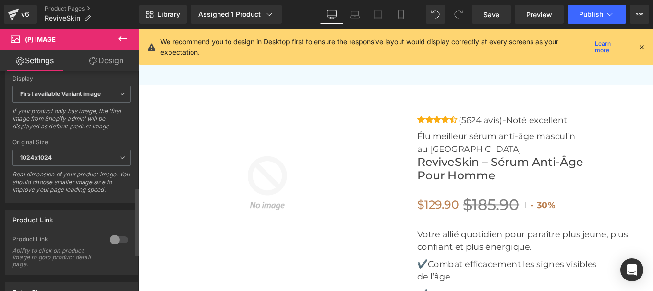
click at [62, 253] on div "Product Link Ability to click on product image to goto product detail page." at bounding box center [71, 255] width 118 height 39
click at [68, 163] on span "1024x1024" at bounding box center [71, 158] width 118 height 17
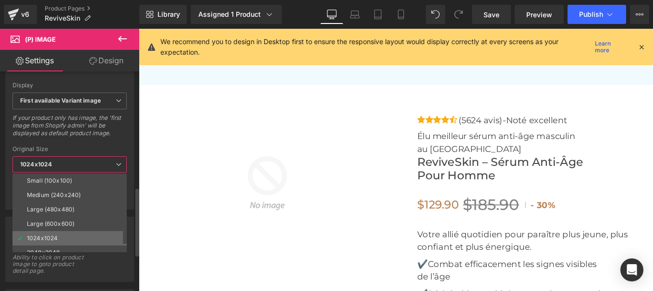
click at [51, 245] on li "1024x1024" at bounding box center [71, 238] width 119 height 14
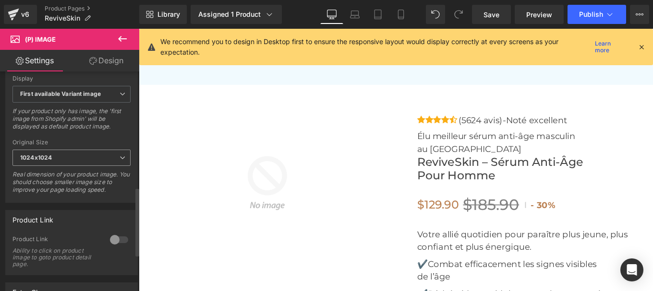
click at [44, 160] on b "1024x1024" at bounding box center [36, 157] width 32 height 7
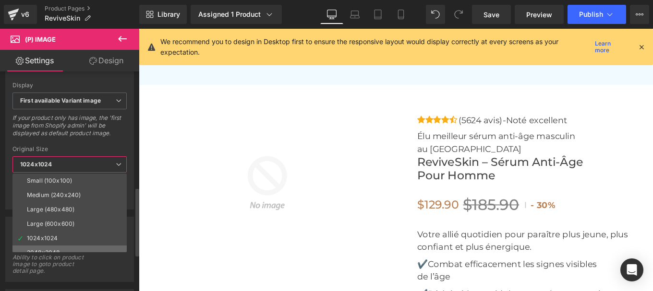
click at [51, 249] on li "2048x2048" at bounding box center [71, 253] width 119 height 14
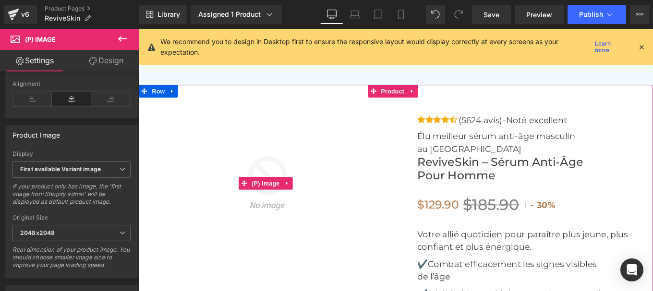
scroll to position [3563, 0]
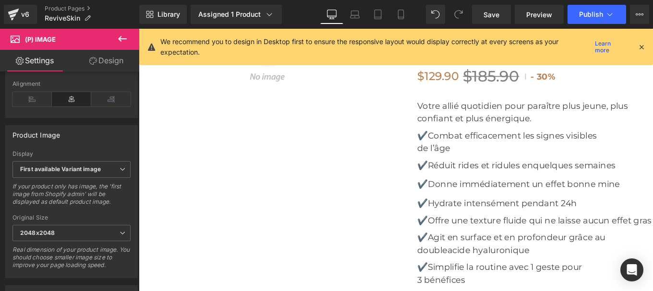
click at [122, 38] on icon at bounding box center [122, 39] width 9 height 6
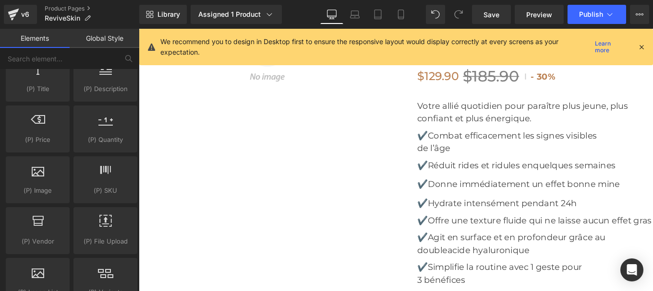
scroll to position [1006, 0]
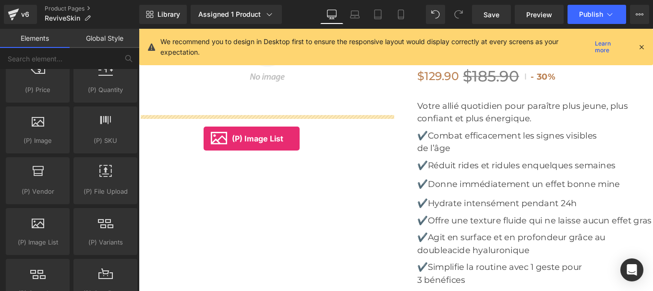
drag, startPoint x: 263, startPoint y: 271, endPoint x: 212, endPoint y: 153, distance: 128.4
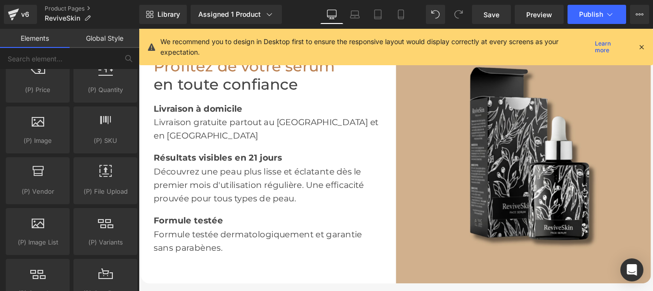
scroll to position [1573, 0]
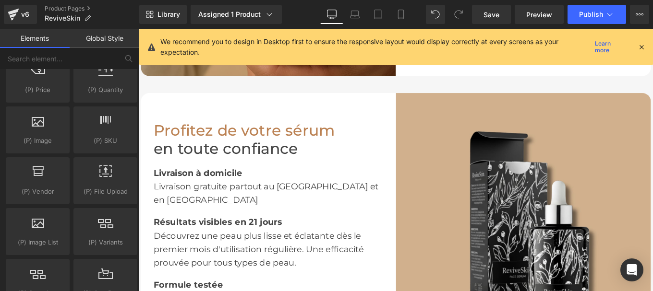
click at [526, 197] on img at bounding box center [573, 246] width 288 height 288
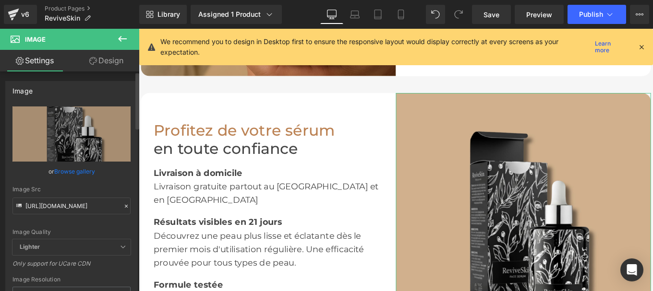
click at [122, 206] on div at bounding box center [126, 206] width 9 height 11
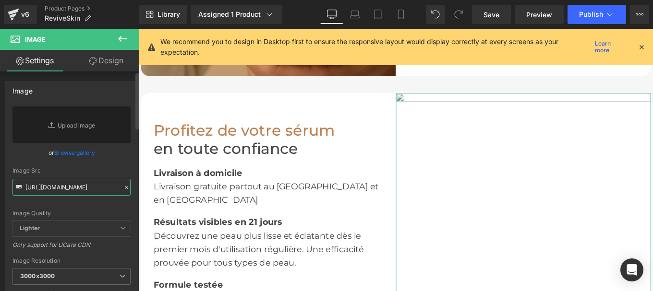
click at [86, 187] on input "[URL][DOMAIN_NAME]" at bounding box center [71, 187] width 118 height 17
paste input "[URL][DOMAIN_NAME]"
type input "[URL][DOMAIN_NAME]"
click at [39, 186] on input "text" at bounding box center [71, 187] width 118 height 17
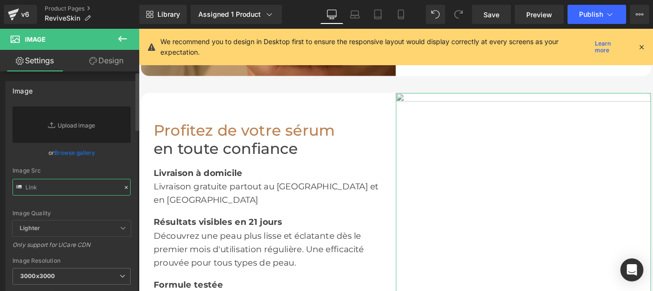
paste input "[URL][DOMAIN_NAME]"
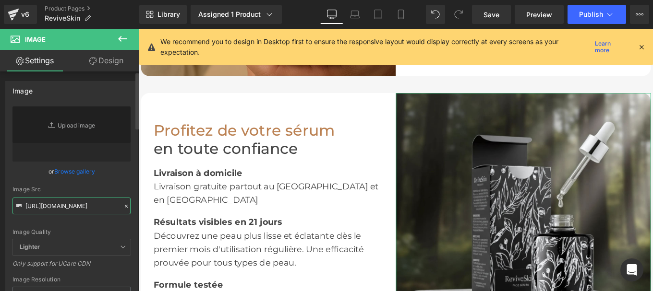
type input "[URL][DOMAIN_NAME]"
click at [116, 188] on div "Image Src" at bounding box center [71, 189] width 118 height 7
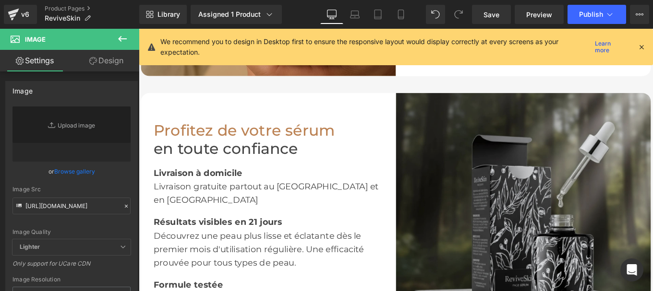
scroll to position [1362, 0]
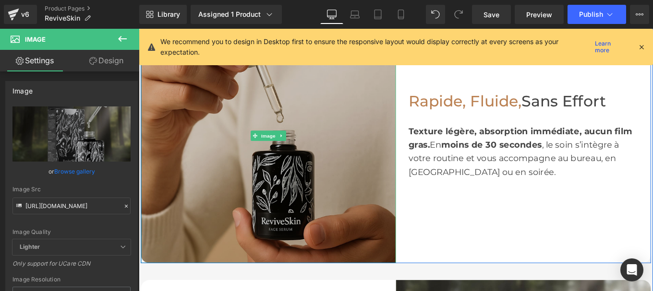
click at [257, 146] on img at bounding box center [285, 150] width 288 height 288
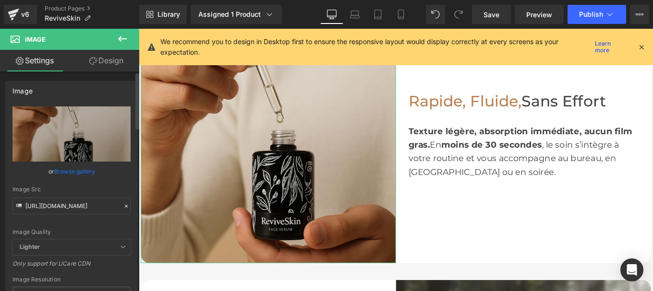
click at [123, 205] on icon at bounding box center [126, 206] width 7 height 7
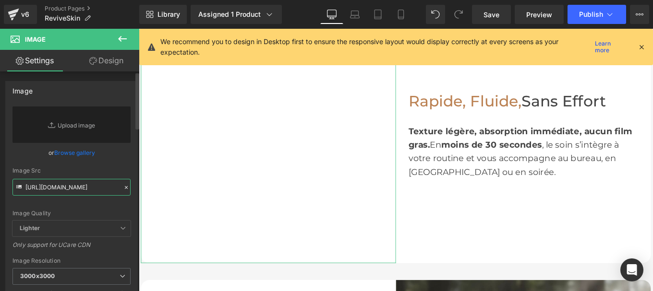
click at [68, 193] on input "[URL][DOMAIN_NAME]" at bounding box center [71, 187] width 118 height 17
paste input "[URL][DOMAIN_NAME]"
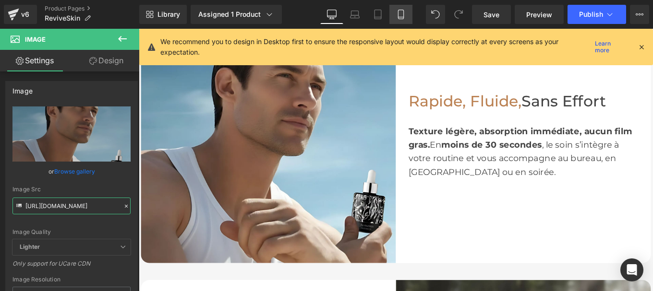
type input "[URL][DOMAIN_NAME]"
click at [123, 208] on icon at bounding box center [126, 206] width 7 height 7
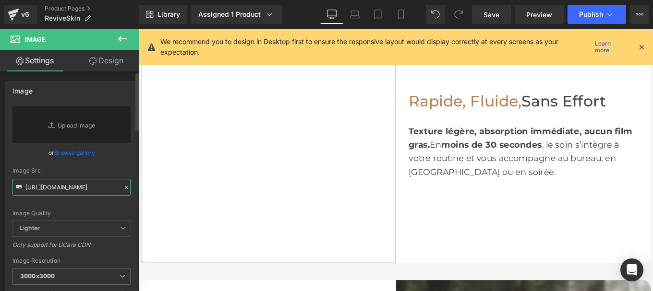
click at [71, 185] on input "[URL][DOMAIN_NAME]" at bounding box center [71, 187] width 118 height 17
paste input "[URL][DOMAIN_NAME]"
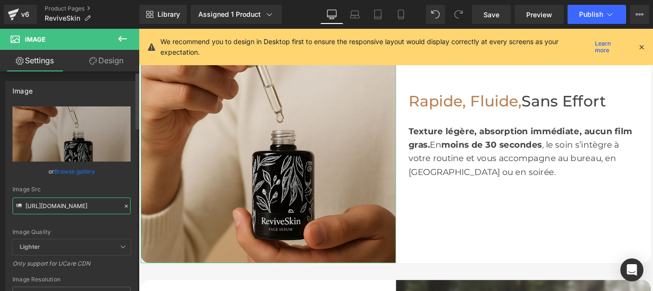
type input "[URL][DOMAIN_NAME]"
drag, startPoint x: 128, startPoint y: 182, endPoint x: 258, endPoint y: 152, distance: 134.0
click at [128, 182] on div "[URL][DOMAIN_NAME] Replace Image Upload image or Browse gallery Image Src [URL]…" at bounding box center [72, 231] width 132 height 249
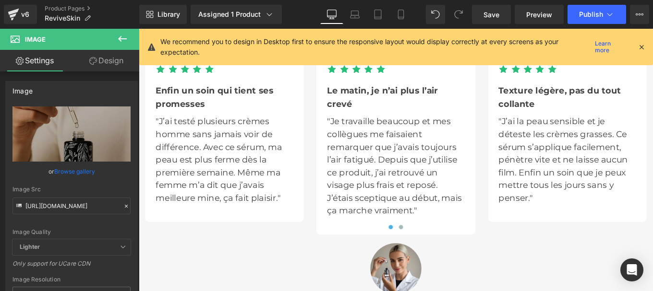
scroll to position [2983, 0]
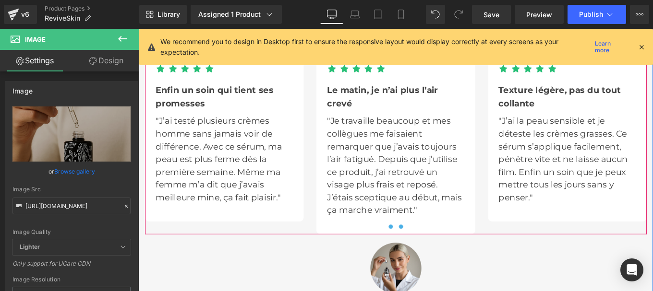
click at [429, 248] on button at bounding box center [435, 253] width 12 height 10
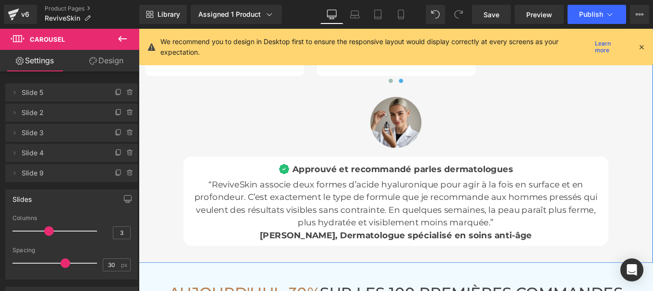
scroll to position [3145, 0]
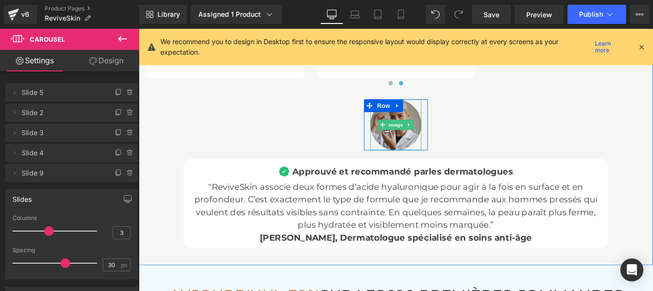
click at [414, 128] on img at bounding box center [429, 137] width 58 height 58
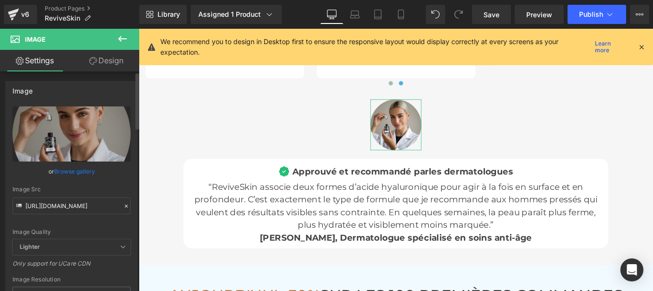
click at [123, 208] on icon at bounding box center [126, 206] width 7 height 7
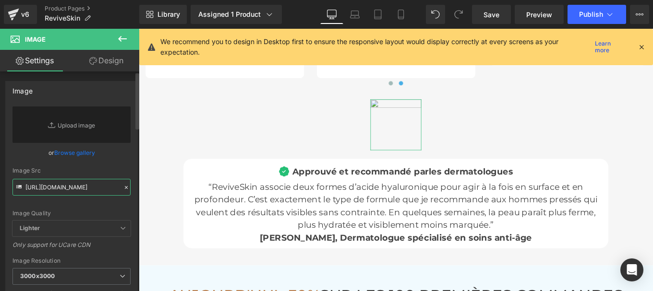
click at [56, 191] on input "[URL][DOMAIN_NAME]" at bounding box center [71, 187] width 118 height 17
paste input "[URL][DOMAIN_NAME]"
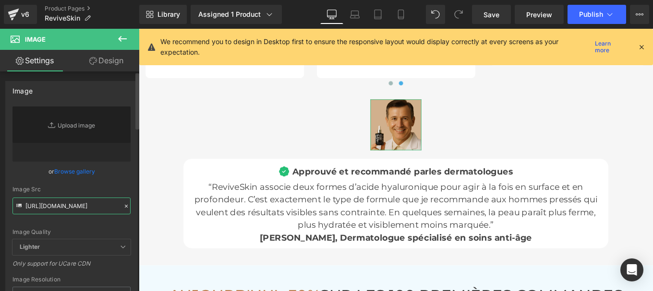
type input "[URL][DOMAIN_NAME]"
click at [126, 191] on div "Image Src" at bounding box center [71, 189] width 118 height 7
click at [121, 189] on div "Image Src" at bounding box center [71, 189] width 118 height 7
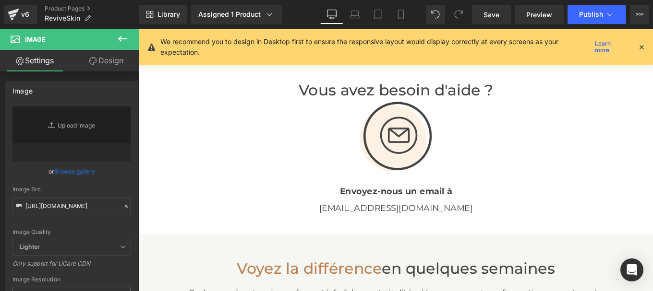
scroll to position [1907, 0]
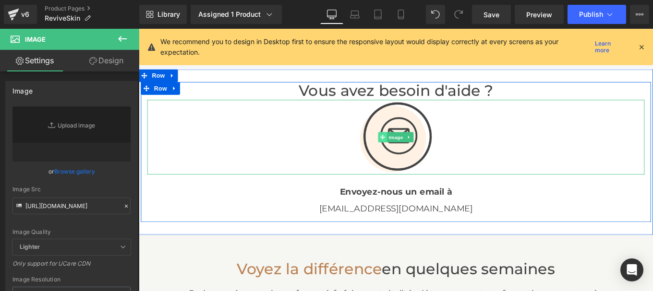
click at [411, 149] on icon at bounding box center [413, 151] width 5 height 5
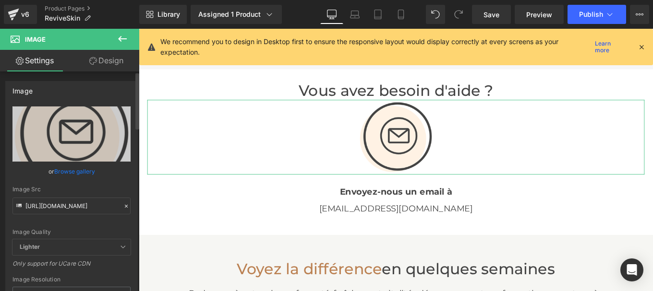
click at [123, 209] on icon at bounding box center [126, 206] width 7 height 7
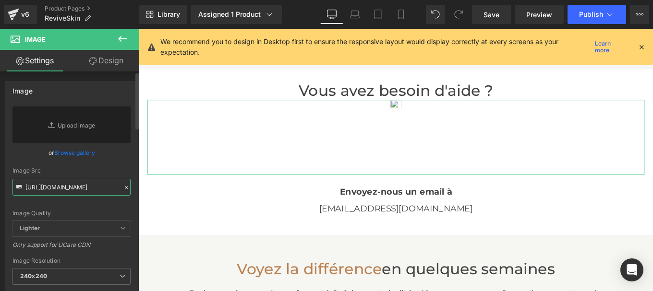
click at [54, 189] on input "[URL][DOMAIN_NAME]" at bounding box center [71, 187] width 118 height 17
paste input "[URL][DOMAIN_NAME]"
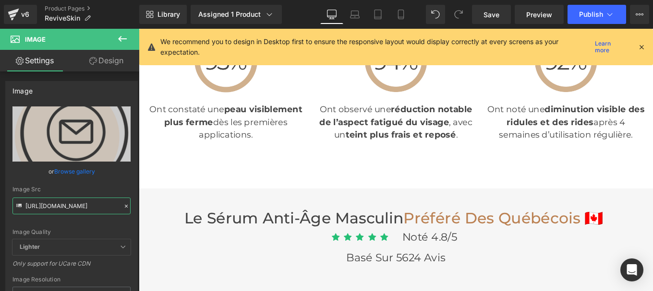
scroll to position [2500, 0]
type input "[URL][DOMAIN_NAME]"
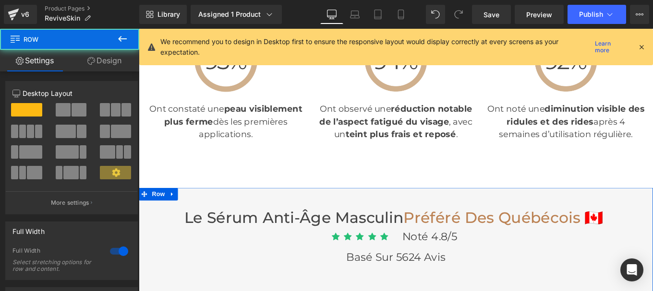
click at [111, 61] on link "Design" at bounding box center [105, 61] width 70 height 22
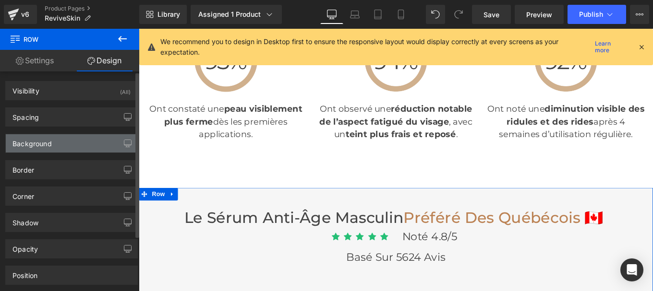
click at [39, 147] on div "Background" at bounding box center [31, 140] width 39 height 13
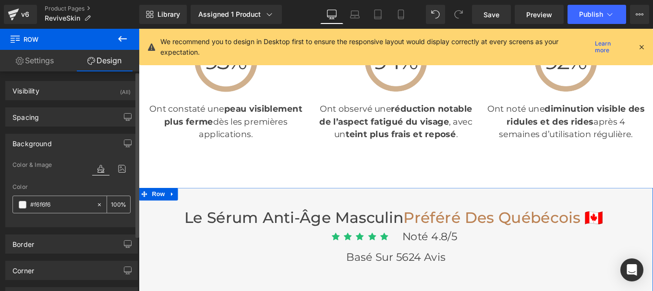
click at [60, 208] on input "#f6f6f6" at bounding box center [60, 205] width 61 height 11
paste input "ff2e4"
type input "#fff2e4"
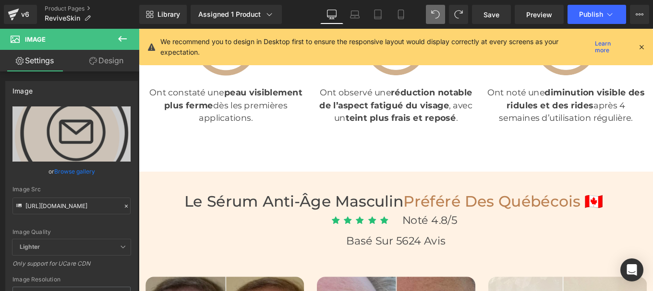
scroll to position [2518, 0]
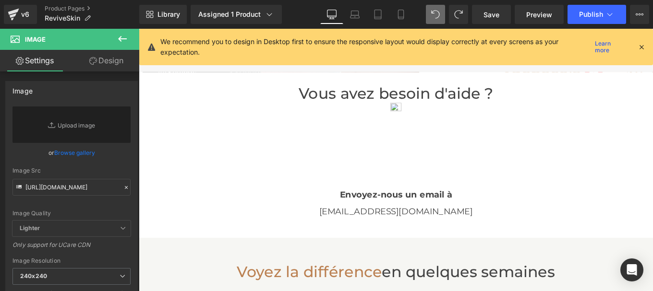
scroll to position [1904, 0]
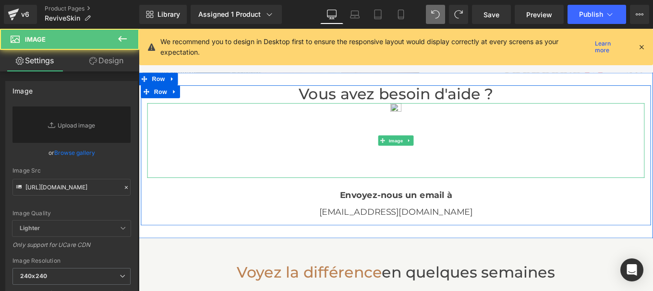
click at [415, 164] on img at bounding box center [429, 155] width 84 height 84
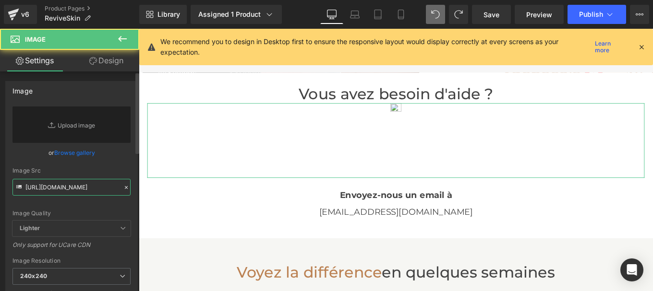
click at [60, 193] on input "[URL][DOMAIN_NAME]" at bounding box center [71, 187] width 118 height 17
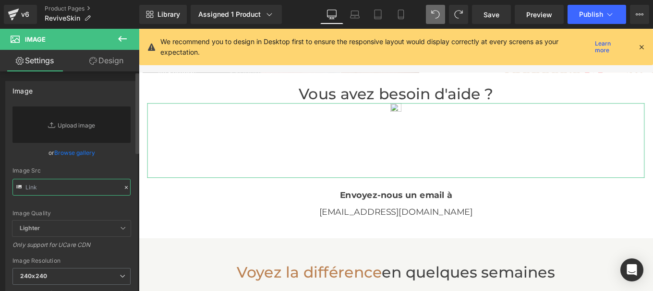
paste input "[URL][DOMAIN_NAME]"
type input "[URL][DOMAIN_NAME]"
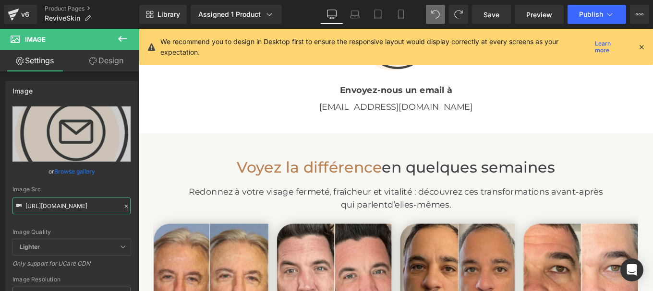
scroll to position [2023, 0]
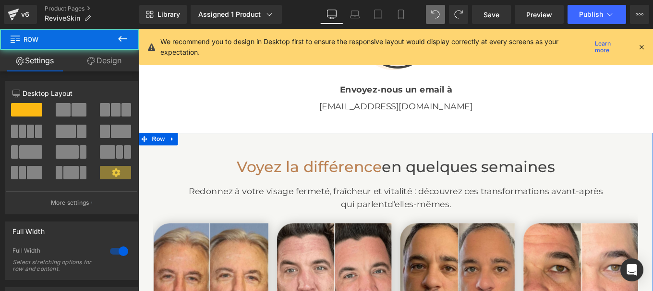
click at [278, 152] on div "Voyez la différence en quelques semaines Heading Redonnez à votre visage fermet…" at bounding box center [429, 282] width 581 height 273
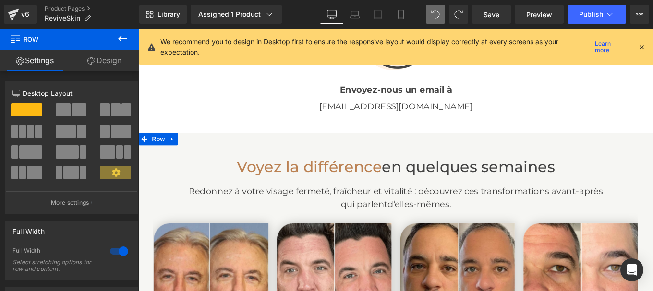
click at [105, 62] on link "Design" at bounding box center [105, 61] width 70 height 22
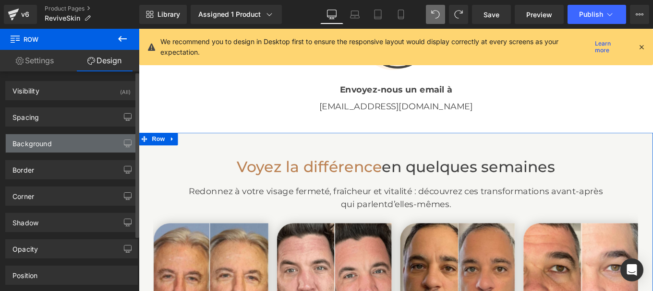
click at [37, 143] on div "Background" at bounding box center [31, 140] width 39 height 13
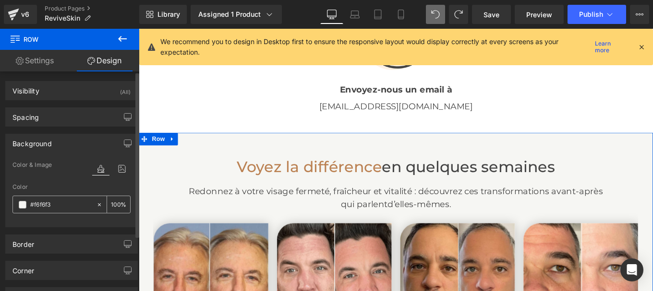
click at [65, 206] on input "text" at bounding box center [60, 205] width 61 height 11
type input "#f6f6f3"
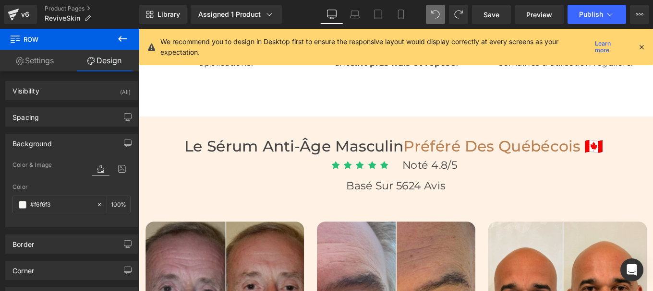
scroll to position [2582, 0]
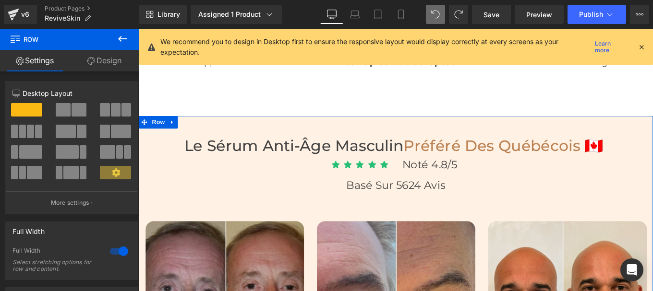
click at [108, 58] on link "Design" at bounding box center [105, 61] width 70 height 22
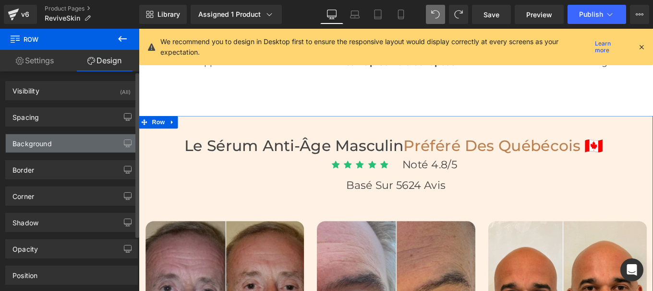
click at [32, 145] on div "Background" at bounding box center [31, 140] width 39 height 13
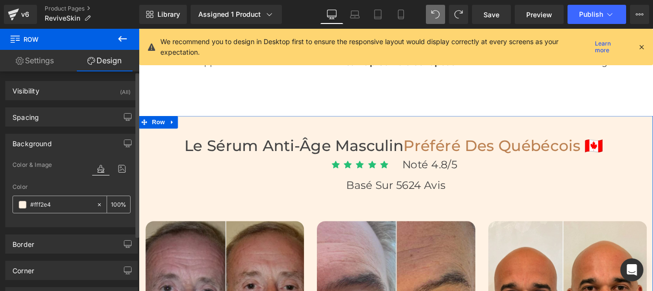
click at [52, 201] on input "text" at bounding box center [60, 205] width 61 height 11
paste input "6f6f3"
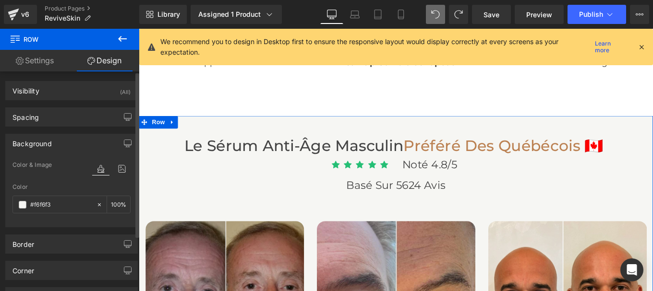
type input "#f6f6f3"
click at [129, 187] on div "Color & Image color Color #f6f6f3 % Image Replace Image Upload image or Browse …" at bounding box center [72, 193] width 132 height 68
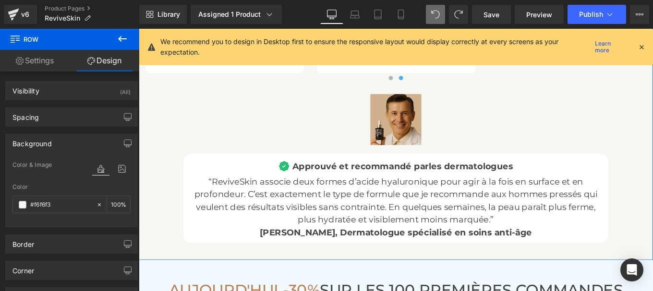
scroll to position [3321, 0]
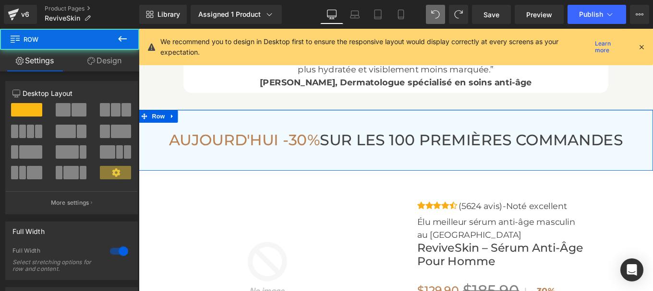
click at [319, 120] on div "[DATE] -30% SUR LES 100 PREMIÈRES COMMANDES Heading Row Row 40px" at bounding box center [429, 154] width 581 height 69
click at [106, 60] on link "Design" at bounding box center [105, 61] width 70 height 22
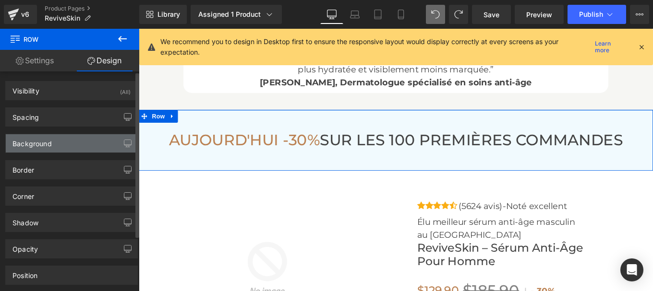
click at [42, 142] on div "Background" at bounding box center [31, 140] width 39 height 13
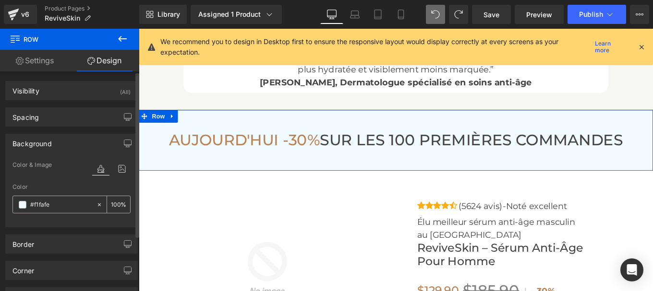
click at [64, 210] on div at bounding box center [54, 204] width 83 height 17
click at [63, 209] on input "text" at bounding box center [60, 205] width 61 height 11
paste input "6f6f3"
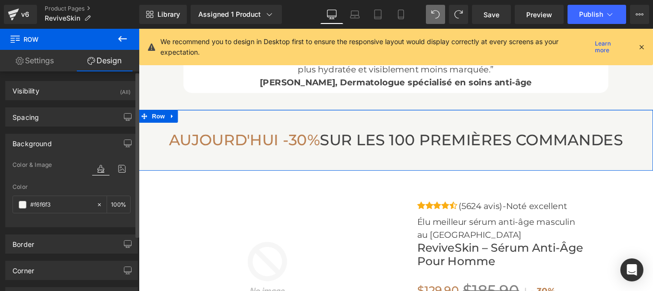
type input "#f6f6f3"
click at [128, 189] on div "Color & Image color Color #f6f6f3 % Image Replace Image Upload image or Browse …" at bounding box center [72, 193] width 132 height 68
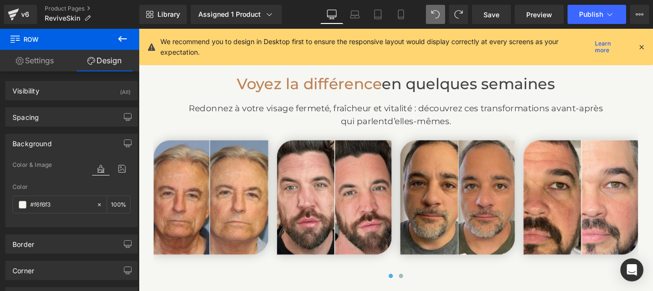
scroll to position [2118, 0]
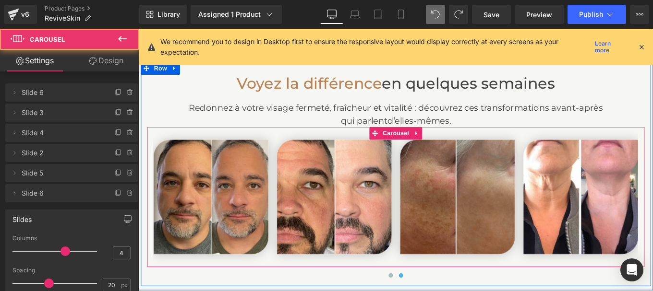
click at [472, 223] on img at bounding box center [499, 219] width 130 height 130
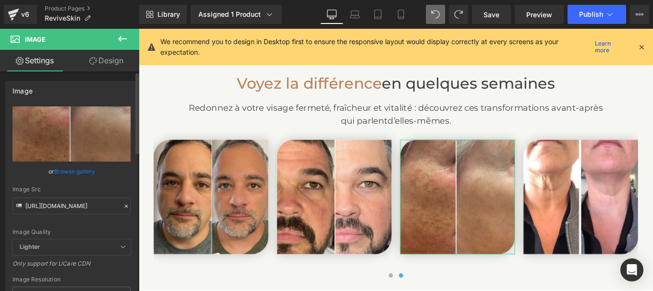
click at [123, 204] on icon at bounding box center [126, 206] width 7 height 7
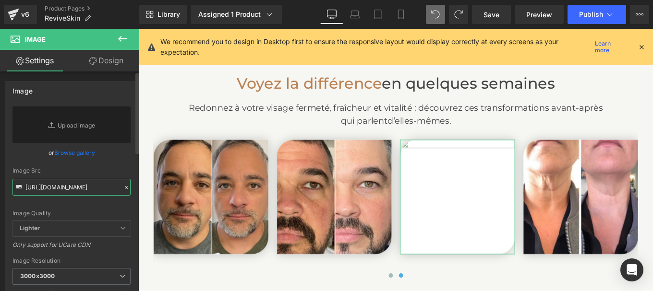
click at [57, 188] on input "[URL][DOMAIN_NAME]" at bounding box center [71, 187] width 118 height 17
paste input "[URL][DOMAIN_NAME]"
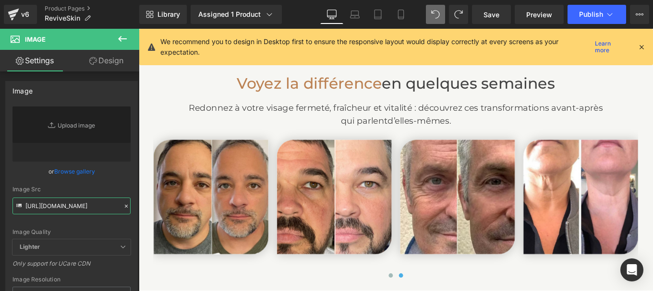
type input "[URL][DOMAIN_NAME]"
click at [116, 228] on div "Image Quality Lighter Lightest Lighter Lighter Lightest Only support for UCare …" at bounding box center [71, 173] width 118 height 133
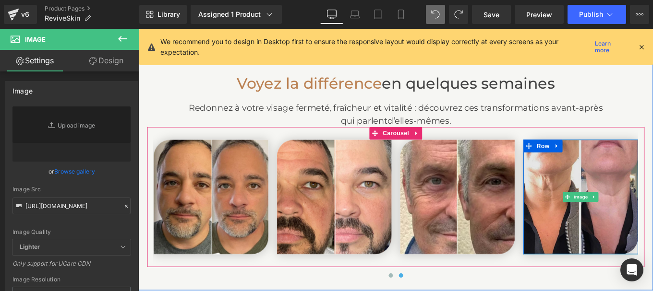
click at [638, 197] on img at bounding box center [638, 219] width 130 height 130
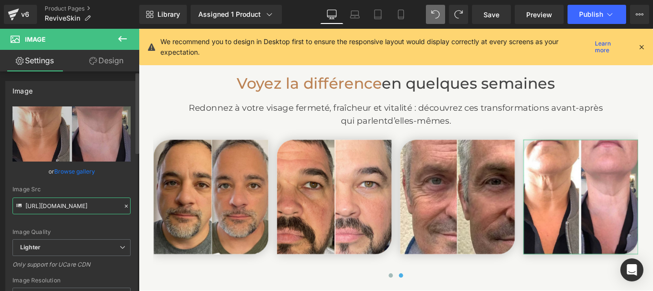
click at [82, 203] on input "[URL][DOMAIN_NAME]" at bounding box center [71, 206] width 118 height 17
paste input "text"
type input "[URL][DOMAIN_NAME]"
click at [122, 190] on div "Image Src" at bounding box center [71, 189] width 118 height 7
click at [123, 205] on icon at bounding box center [126, 206] width 7 height 7
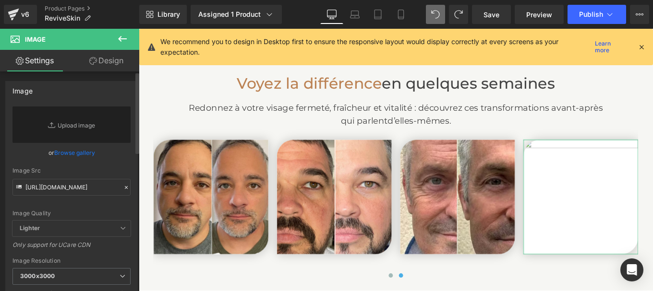
click at [72, 196] on div "Image Quality Lighter Lightest Lighter Lighter Lightest Only support for UCare …" at bounding box center [71, 164] width 118 height 114
click at [64, 194] on input "[URL][DOMAIN_NAME]" at bounding box center [71, 187] width 118 height 17
paste input "[URL][DOMAIN_NAME]"
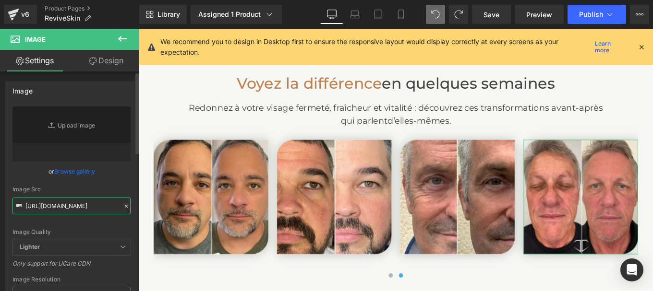
type input "[URL][DOMAIN_NAME]"
click at [122, 184] on div "Image Quality Lighter Lightest Lighter Lighter Lightest Only support for UCare …" at bounding box center [71, 173] width 118 height 133
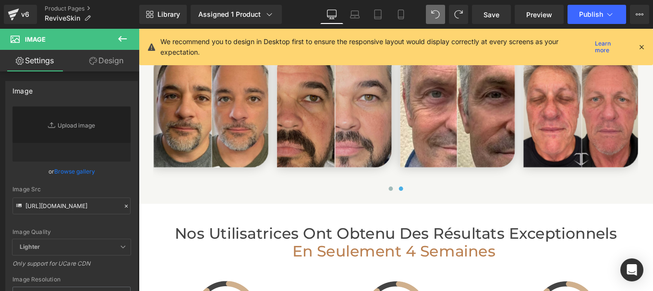
scroll to position [2217, 0]
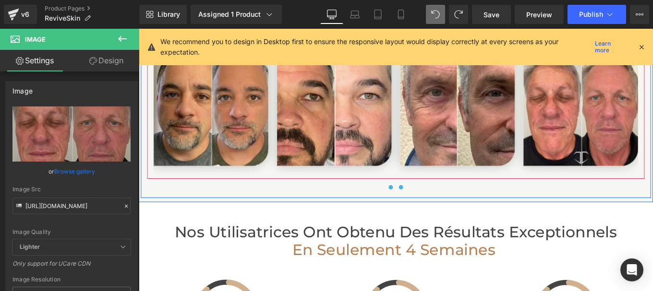
click at [421, 206] on span at bounding box center [423, 208] width 5 height 5
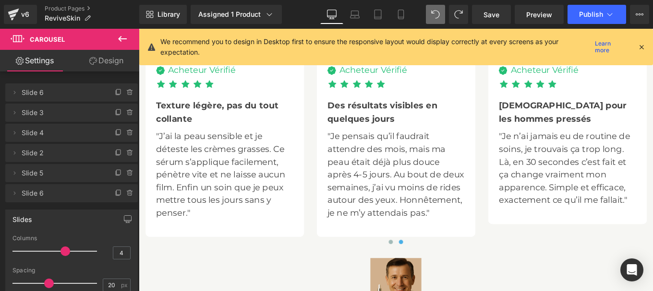
scroll to position [2966, 0]
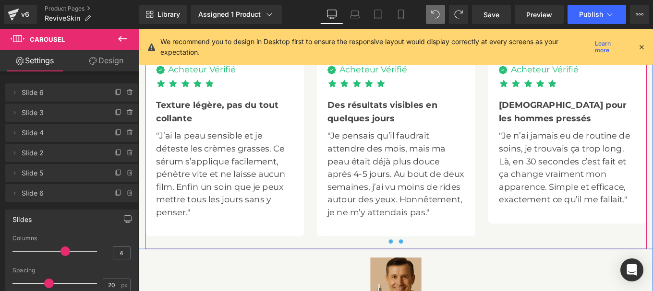
click at [422, 265] on button at bounding box center [424, 270] width 12 height 10
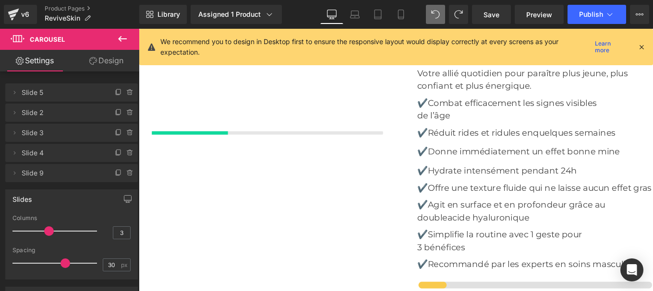
scroll to position [3600, 0]
click at [492, 22] on link "Save" at bounding box center [491, 14] width 39 height 19
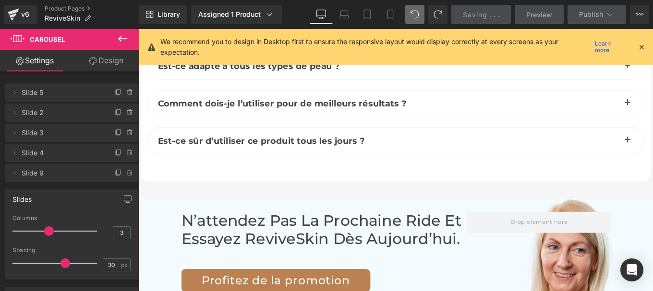
scroll to position [4296, 0]
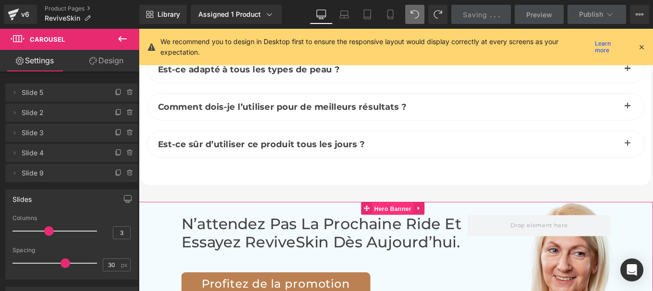
click at [421, 229] on span "Hero Banner" at bounding box center [425, 232] width 47 height 14
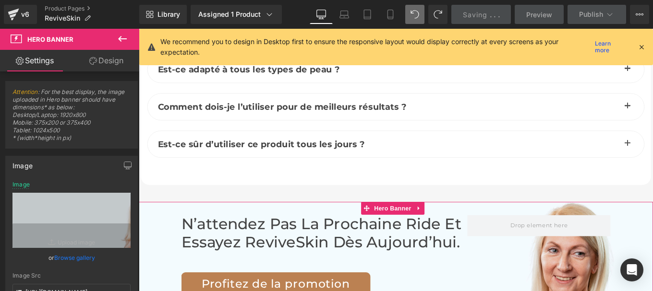
scroll to position [68, 0]
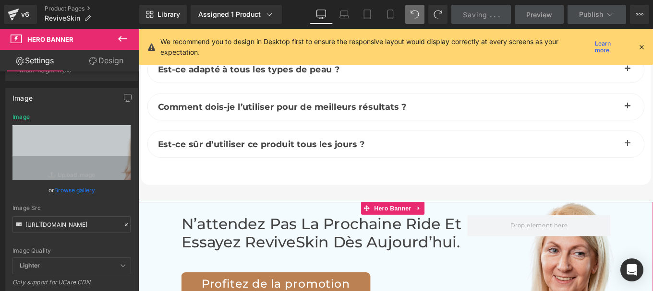
click at [123, 228] on icon at bounding box center [126, 225] width 7 height 7
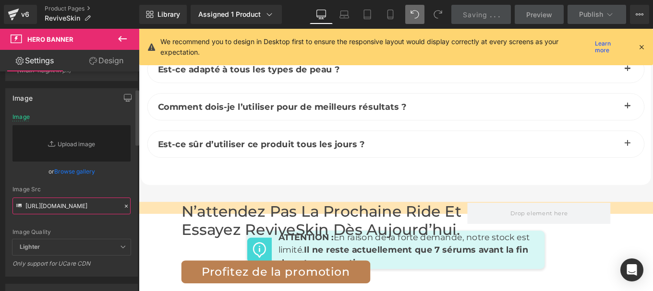
click at [58, 210] on input "[URL][DOMAIN_NAME]" at bounding box center [71, 206] width 118 height 17
paste input "[URL][DOMAIN_NAME]"
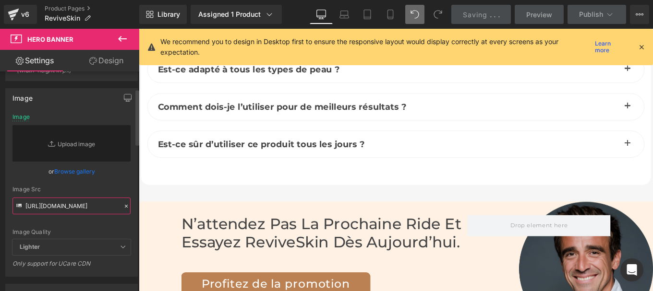
type input "[URL][DOMAIN_NAME]"
click at [123, 196] on div "Image Src [URL][DOMAIN_NAME]" at bounding box center [71, 200] width 118 height 28
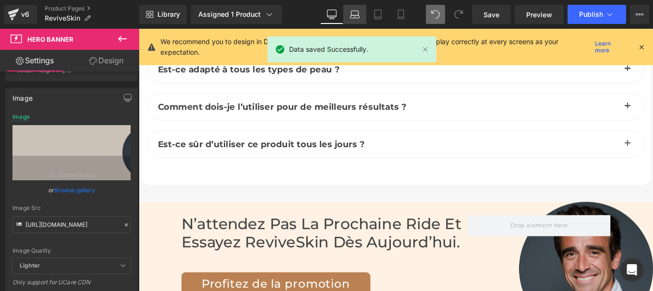
click at [353, 21] on link "Laptop" at bounding box center [354, 14] width 23 height 19
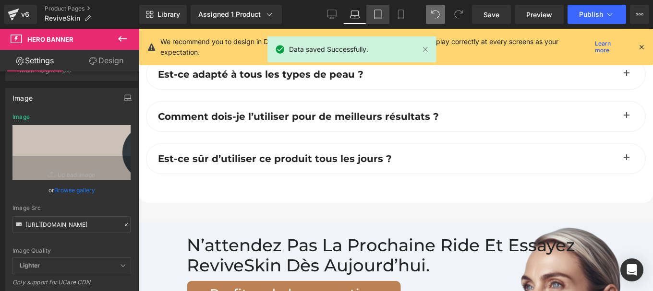
scroll to position [4694, 0]
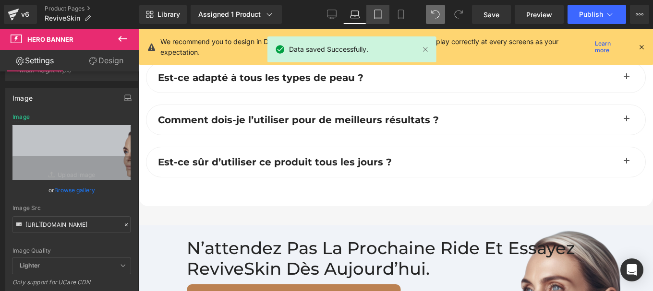
drag, startPoint x: 380, startPoint y: 17, endPoint x: 151, endPoint y: 184, distance: 283.1
click at [380, 17] on icon at bounding box center [377, 17] width 7 height 0
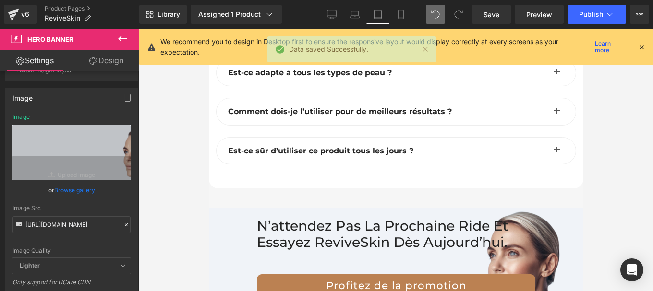
scroll to position [6040, 0]
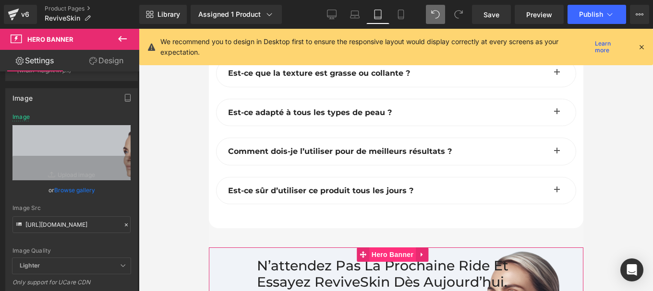
click at [374, 248] on span "Hero Banner" at bounding box center [392, 255] width 47 height 14
click at [123, 223] on icon at bounding box center [126, 225] width 7 height 7
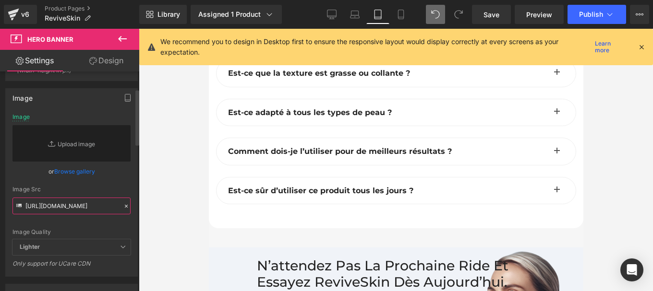
click at [62, 209] on input "[URL][DOMAIN_NAME]" at bounding box center [71, 206] width 118 height 17
paste input "[URL][DOMAIN_NAME]"
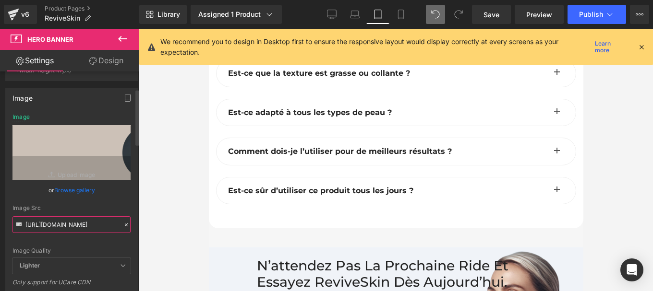
type input "[URL][DOMAIN_NAME]"
click at [125, 196] on div "Image Quality Lighter Lightest Lighter Lighter Lightest Only support for UCare …" at bounding box center [71, 186] width 118 height 144
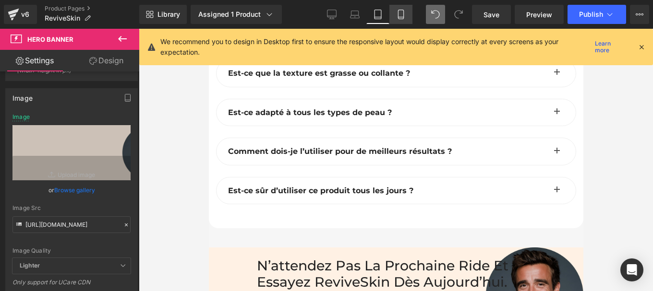
drag, startPoint x: 401, startPoint y: 21, endPoint x: 122, endPoint y: 180, distance: 320.6
click at [401, 21] on link "Mobile" at bounding box center [400, 14] width 23 height 19
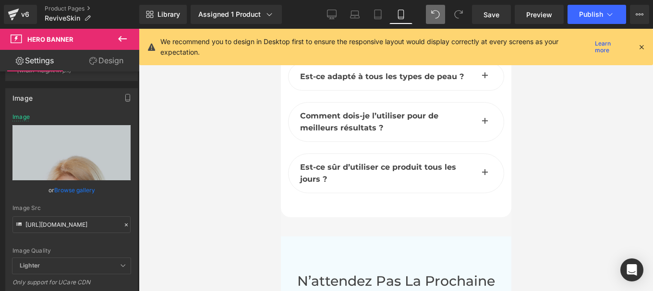
scroll to position [5676, 0]
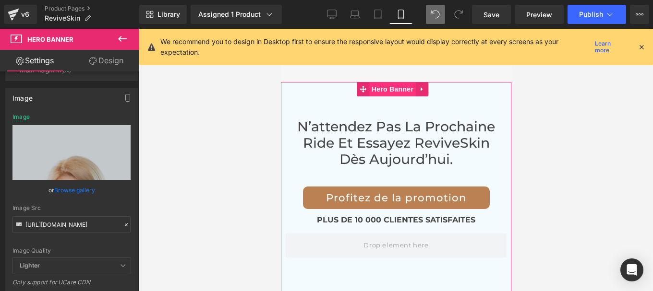
click at [394, 82] on span "Hero Banner" at bounding box center [392, 89] width 47 height 14
click at [123, 227] on icon at bounding box center [126, 225] width 7 height 7
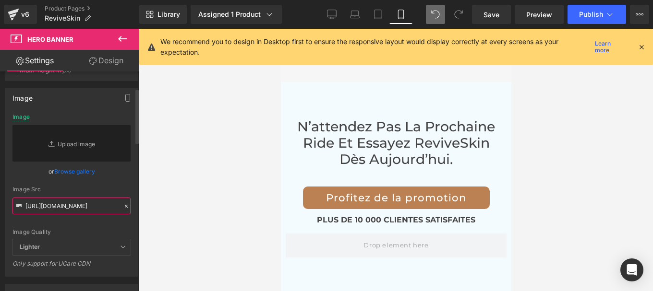
click at [72, 210] on input "[URL][DOMAIN_NAME]" at bounding box center [71, 206] width 118 height 17
paste input "[URL][DOMAIN_NAME]"
type input "[URL][DOMAIN_NAME]"
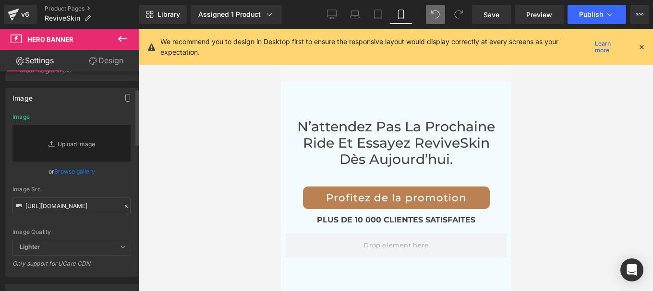
click at [121, 193] on div "Image Src [URL][DOMAIN_NAME]" at bounding box center [71, 200] width 118 height 28
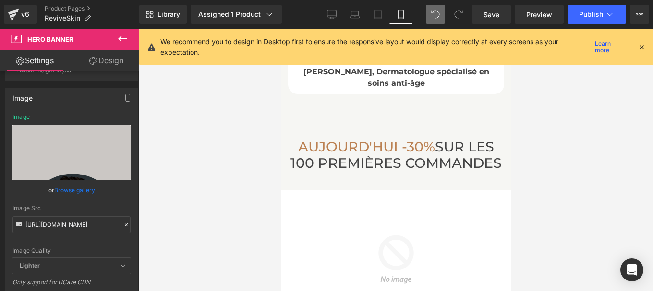
scroll to position [4531, 0]
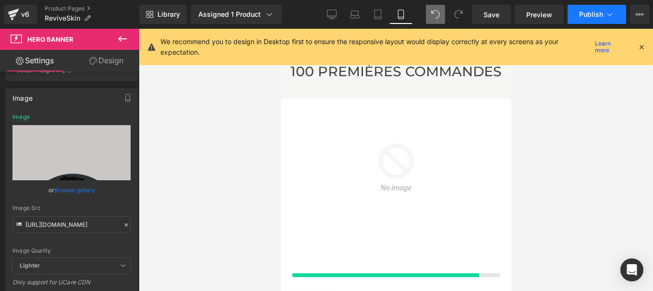
click at [591, 12] on span "Publish" at bounding box center [591, 15] width 24 height 8
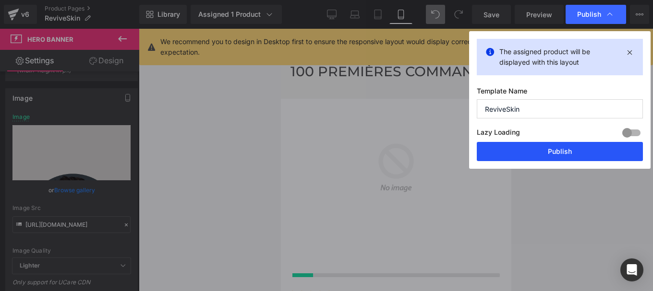
click at [552, 159] on button "Publish" at bounding box center [560, 151] width 166 height 19
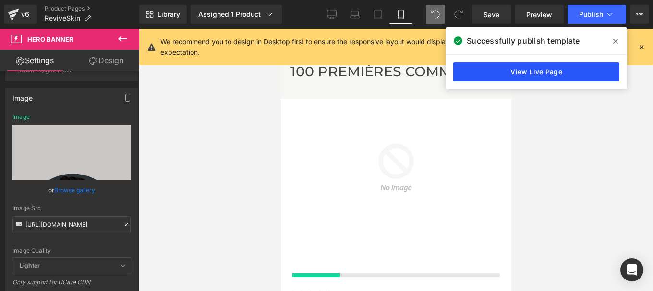
click at [515, 73] on link "View Live Page" at bounding box center [536, 71] width 166 height 19
